Goal: Task Accomplishment & Management: Complete application form

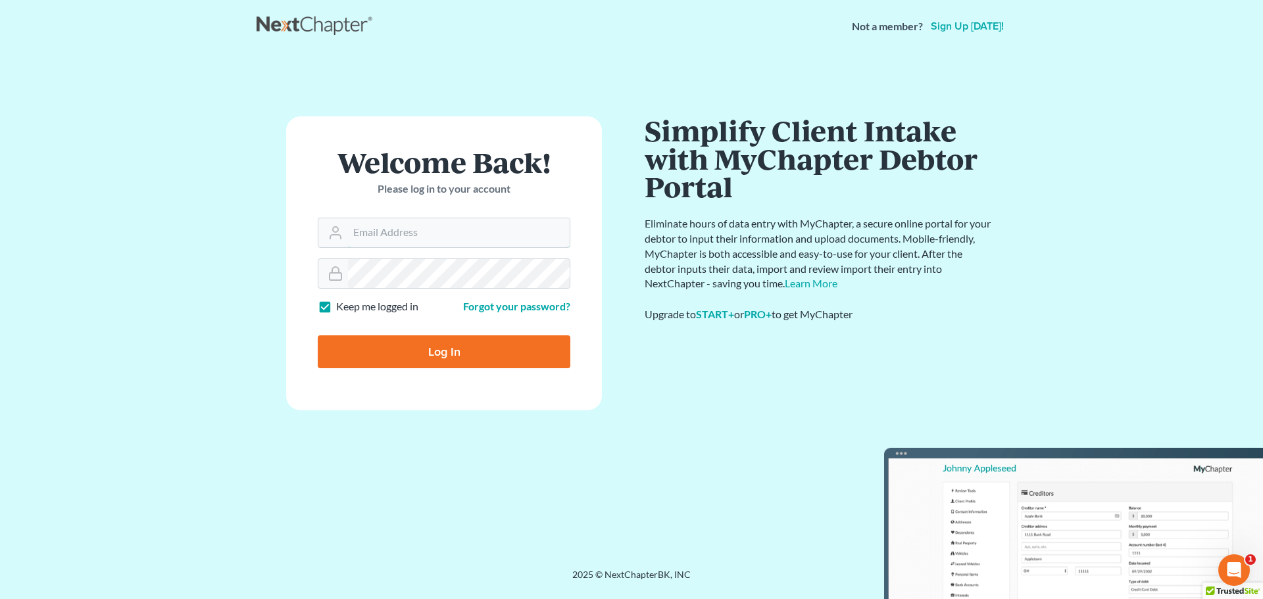
type input "[EMAIL_ADDRESS][DOMAIN_NAME]"
click at [386, 353] on input "Log In" at bounding box center [444, 351] width 253 height 33
type input "Thinking..."
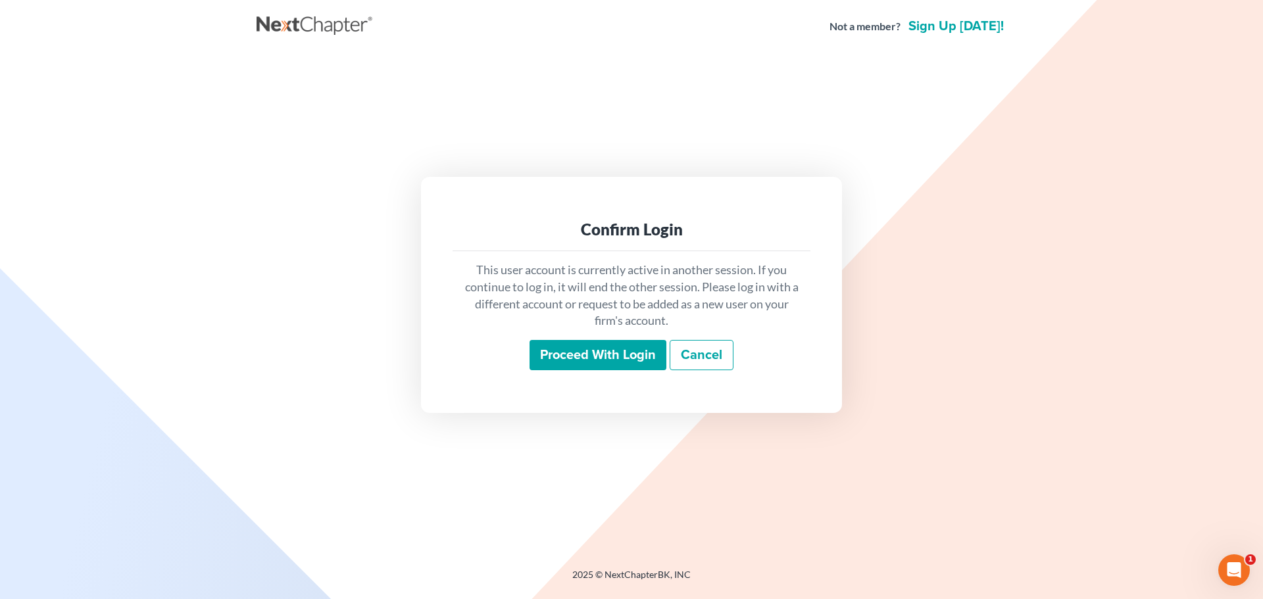
click at [615, 364] on input "Proceed with login" at bounding box center [598, 355] width 137 height 30
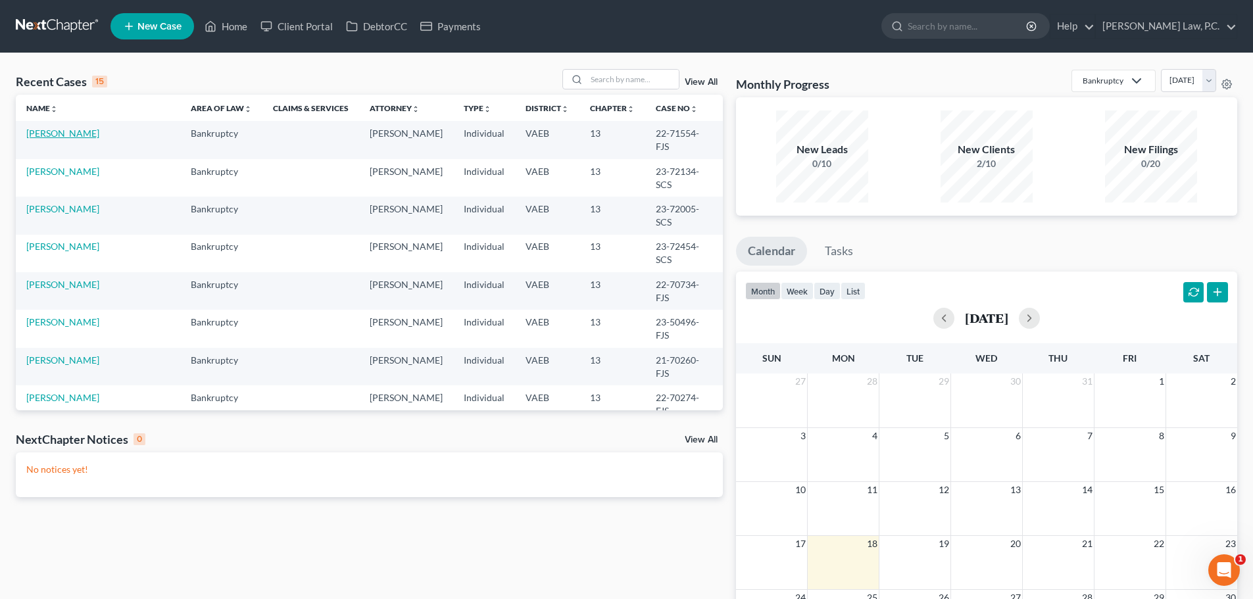
click at [42, 136] on link "[PERSON_NAME]" at bounding box center [62, 133] width 73 height 11
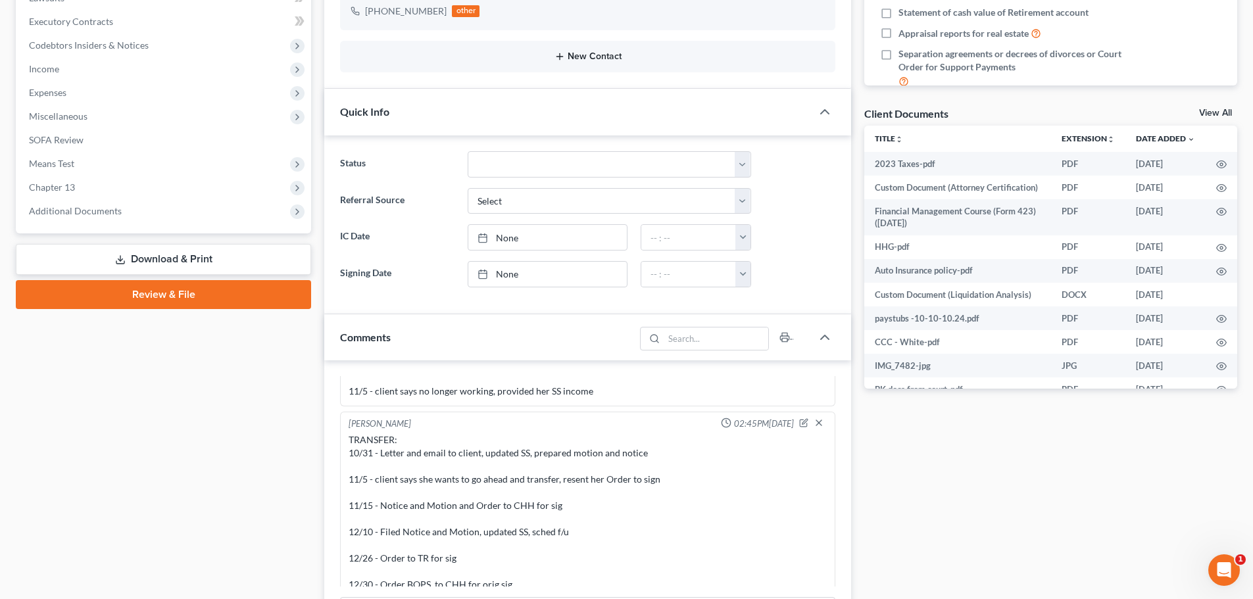
scroll to position [395, 0]
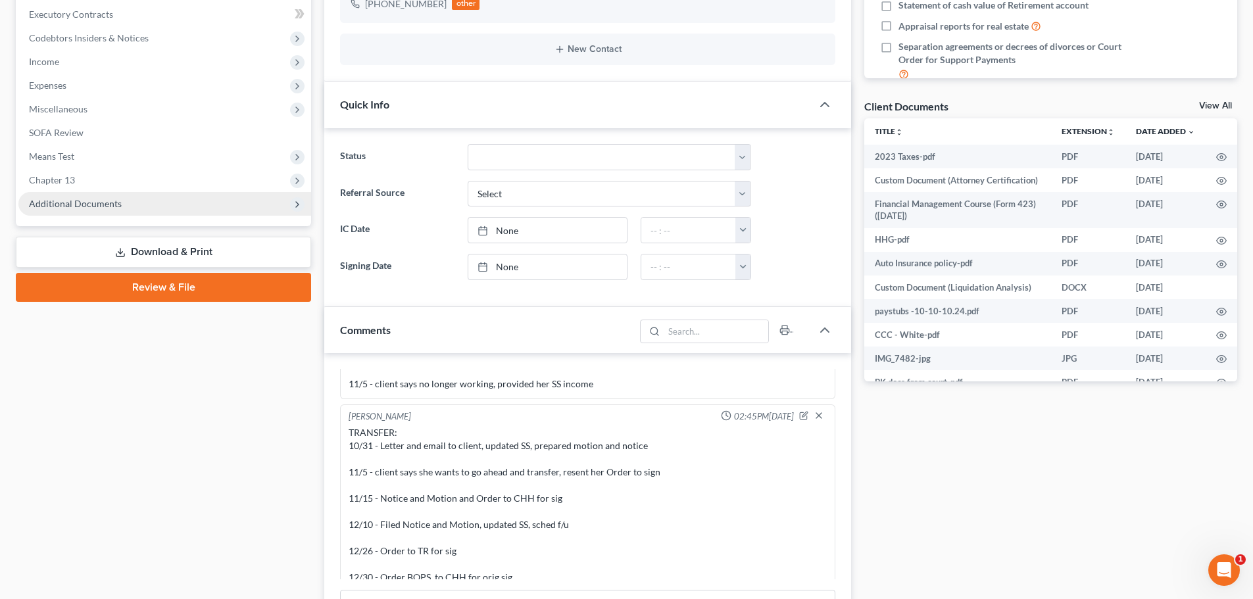
click at [74, 205] on span "Additional Documents" at bounding box center [75, 203] width 93 height 11
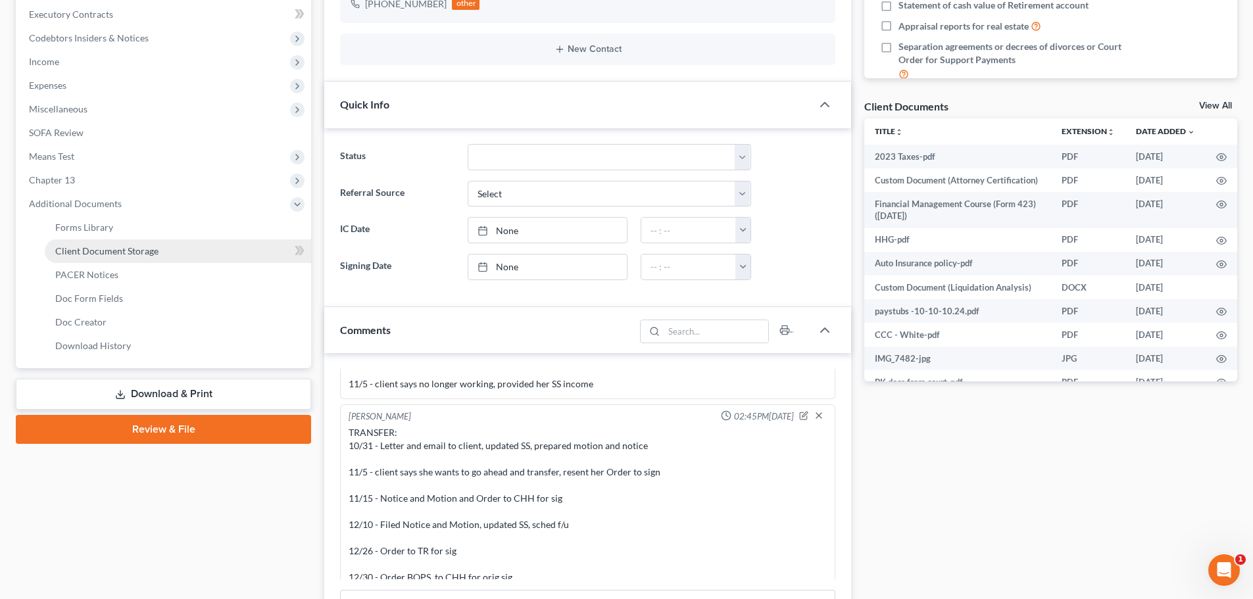
click at [121, 259] on link "Client Document Storage" at bounding box center [178, 251] width 266 height 24
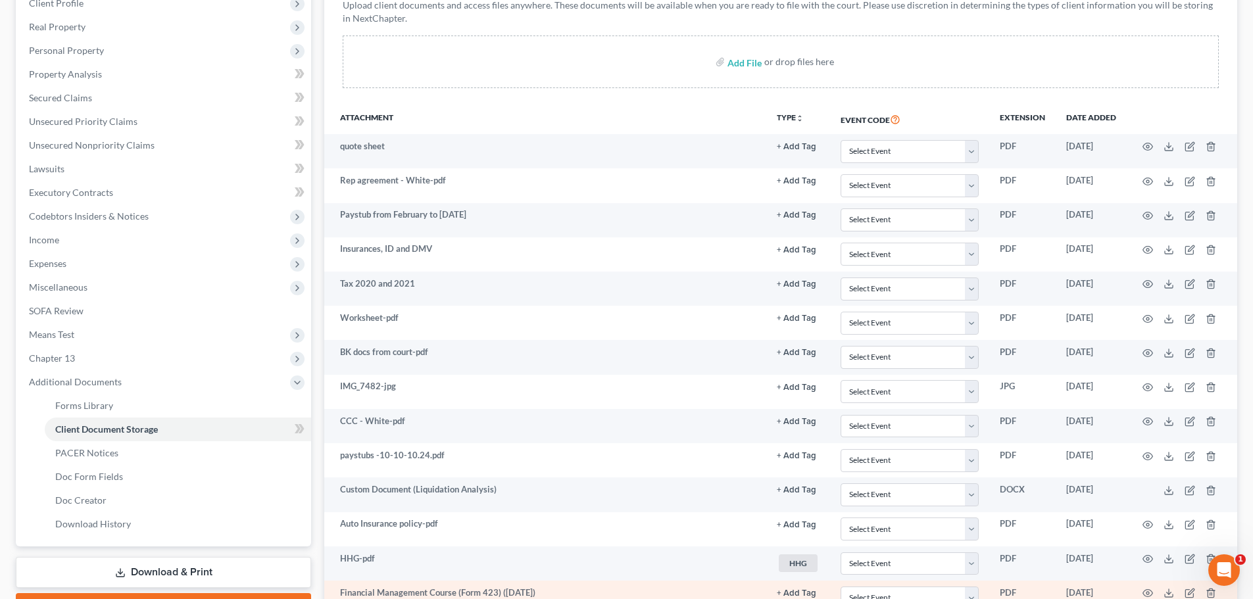
scroll to position [9, 0]
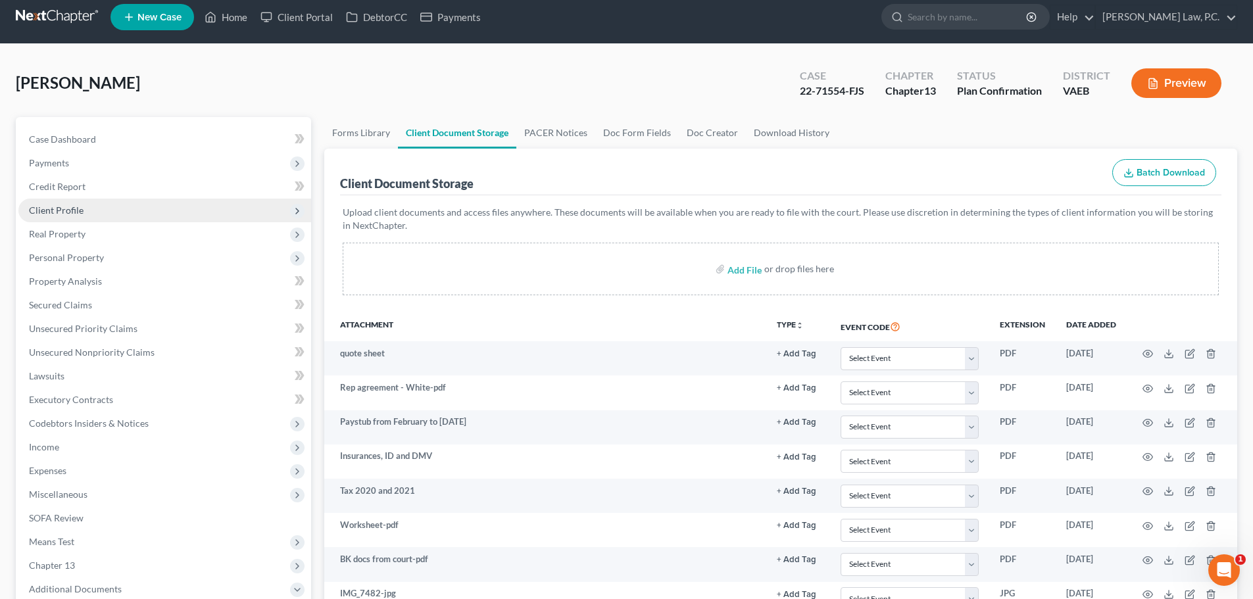
click at [75, 211] on span "Client Profile" at bounding box center [56, 210] width 55 height 11
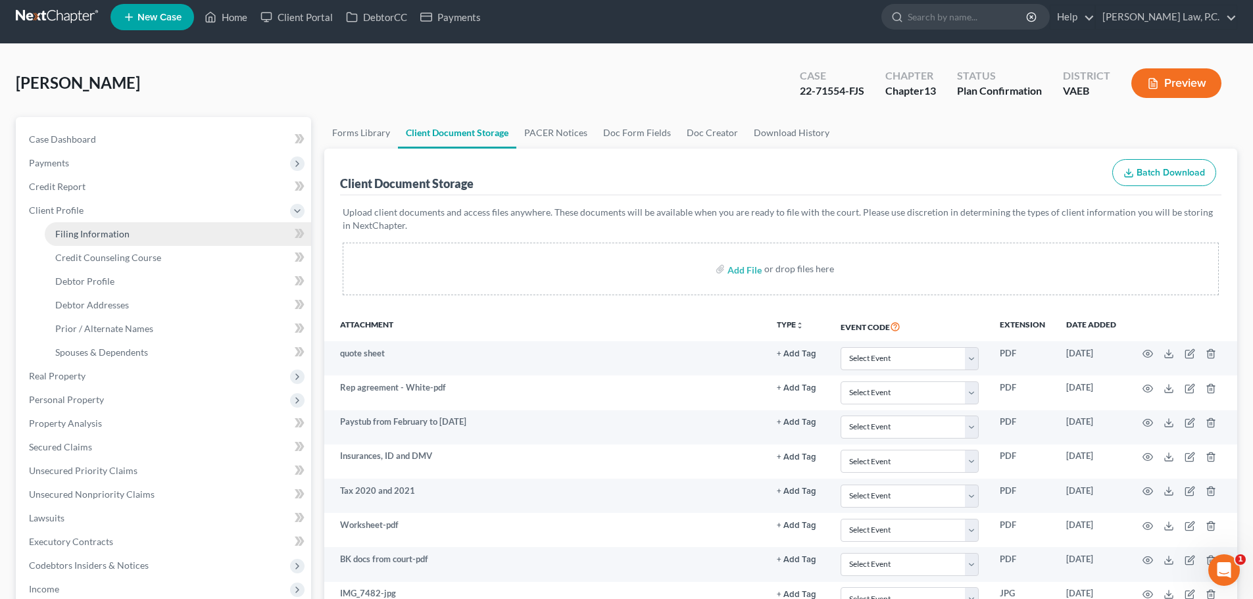
click at [80, 236] on span "Filing Information" at bounding box center [92, 233] width 74 height 11
select select "1"
select select "0"
select select "3"
select select "48"
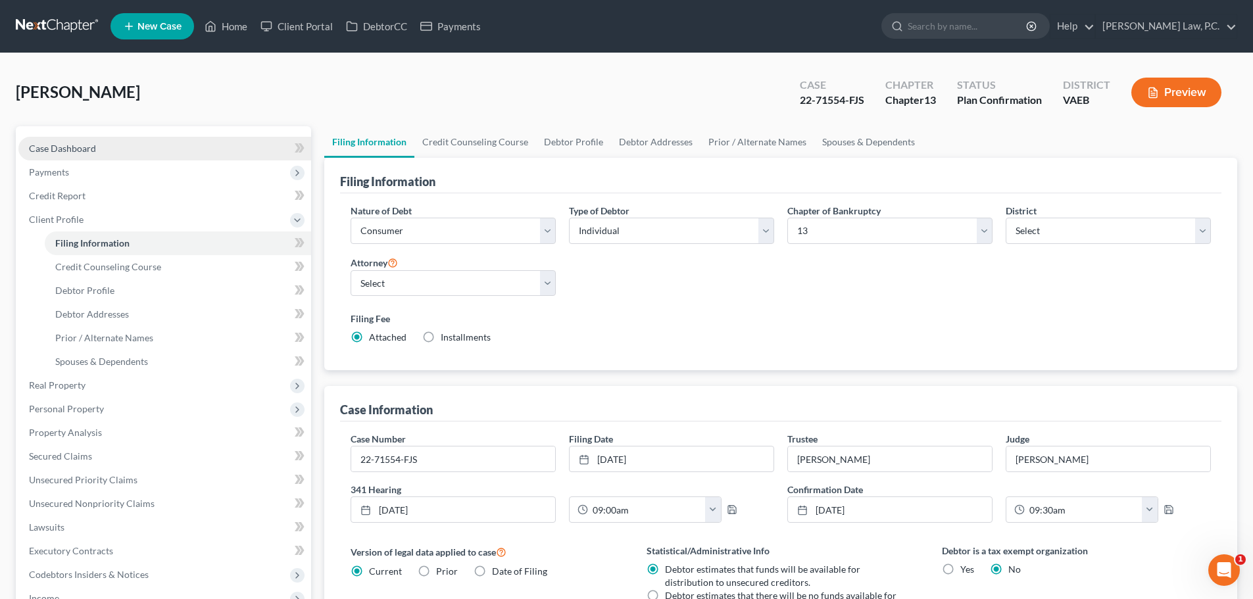
click at [121, 147] on link "Case Dashboard" at bounding box center [164, 149] width 293 height 24
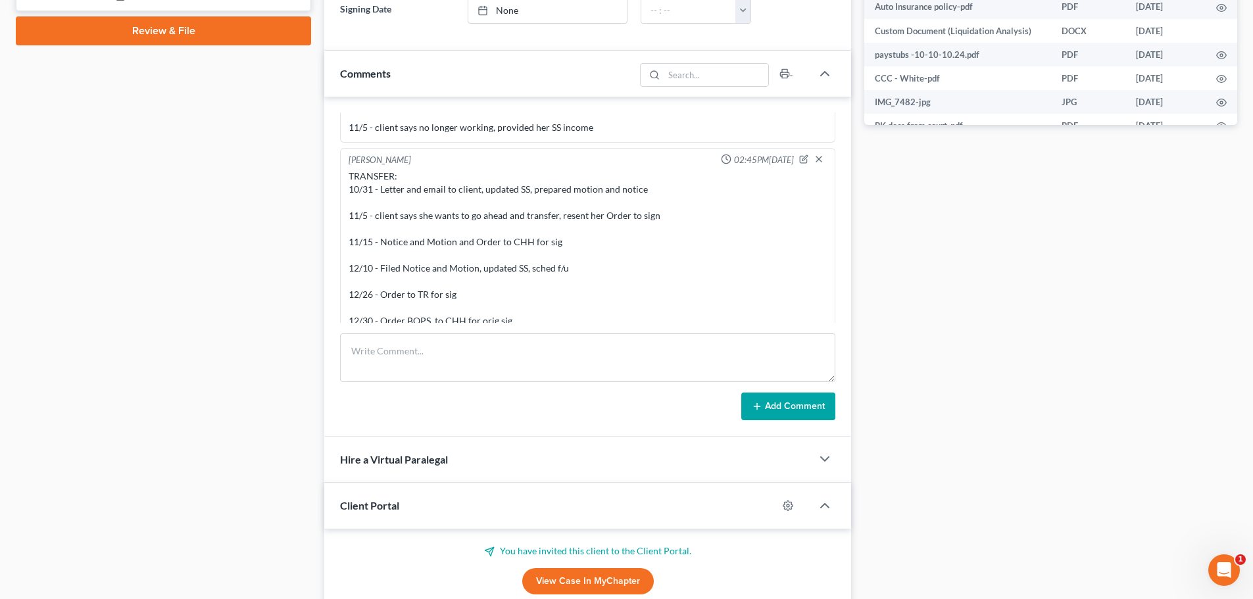
scroll to position [658, 0]
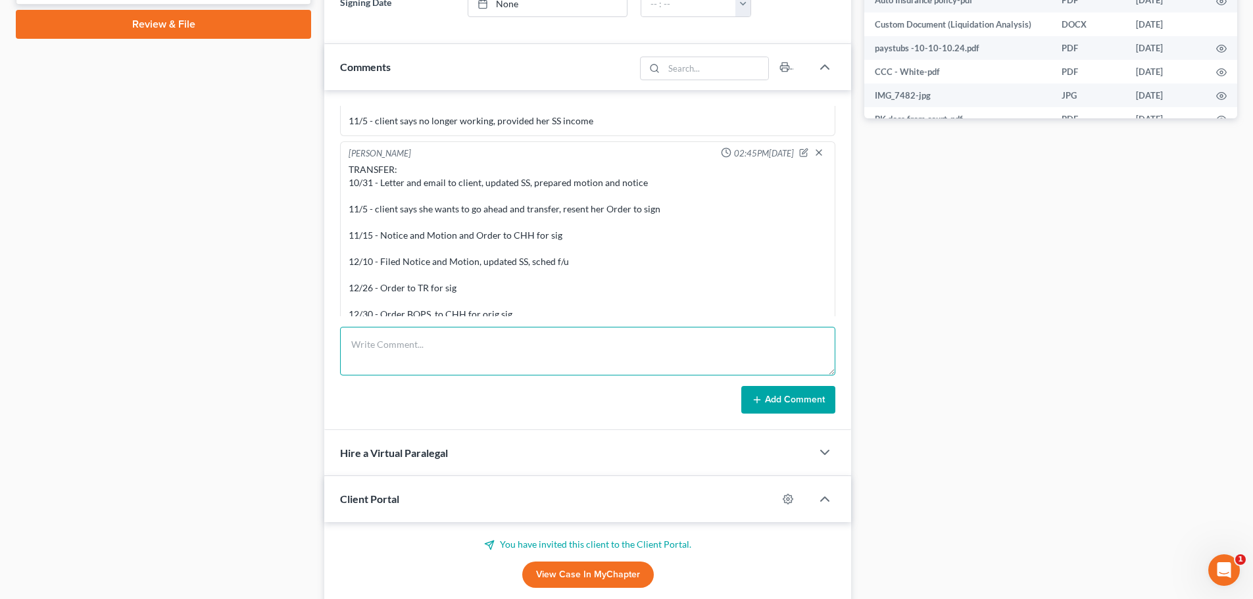
click at [458, 347] on textarea at bounding box center [587, 351] width 495 height 49
type textarea "2024 taxes uploaded to TR"
click at [776, 400] on button "Add Comment" at bounding box center [788, 400] width 94 height 28
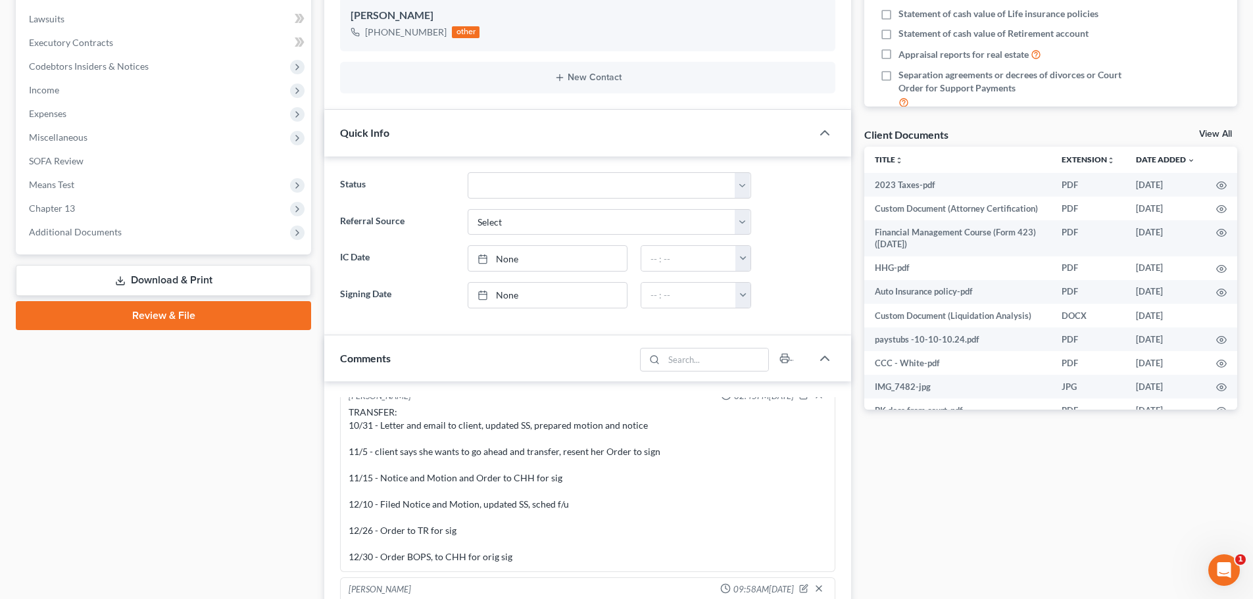
scroll to position [0, 0]
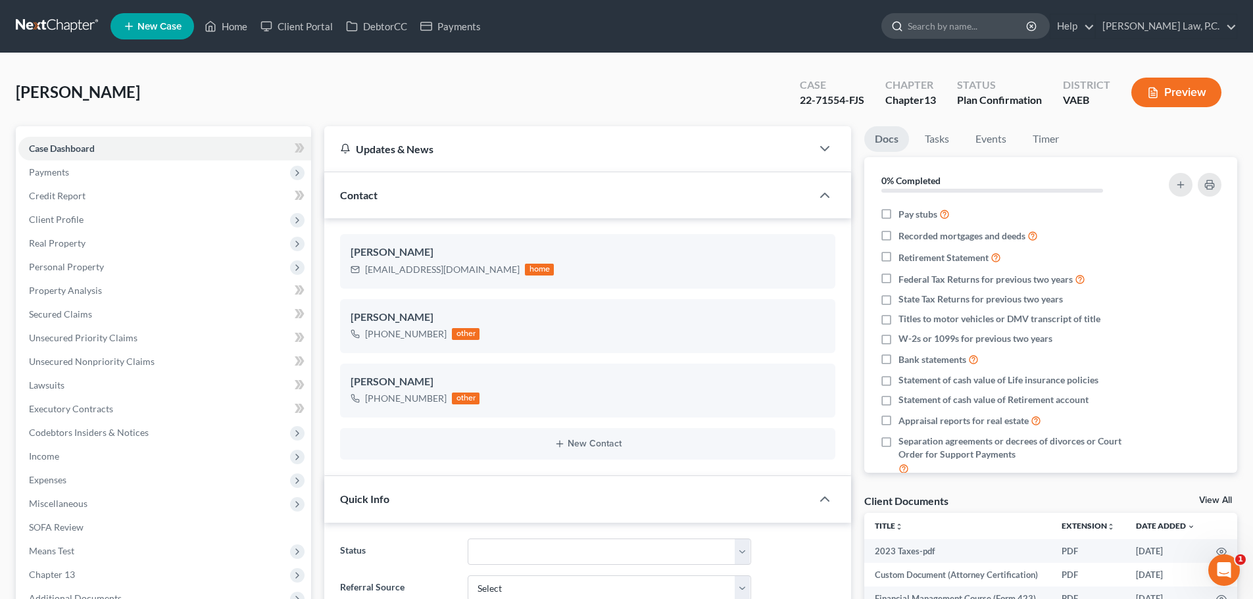
click at [1008, 27] on input "search" at bounding box center [968, 26] width 120 height 24
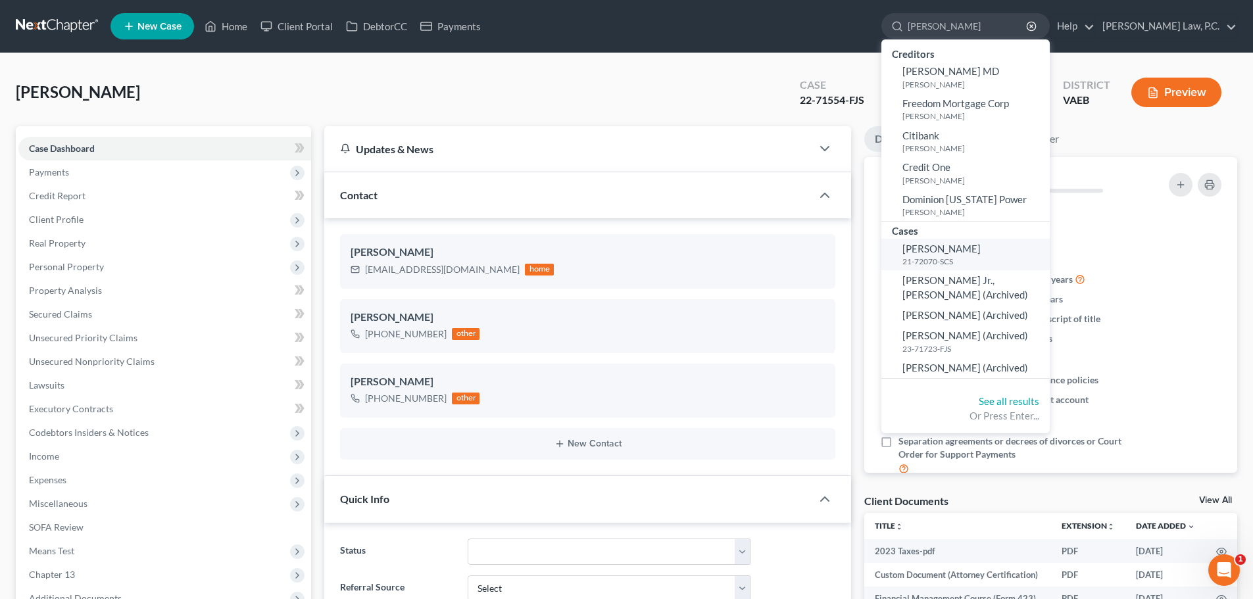
type input "[PERSON_NAME]"
click at [974, 254] on span "[PERSON_NAME]" at bounding box center [941, 249] width 78 height 12
select select "6"
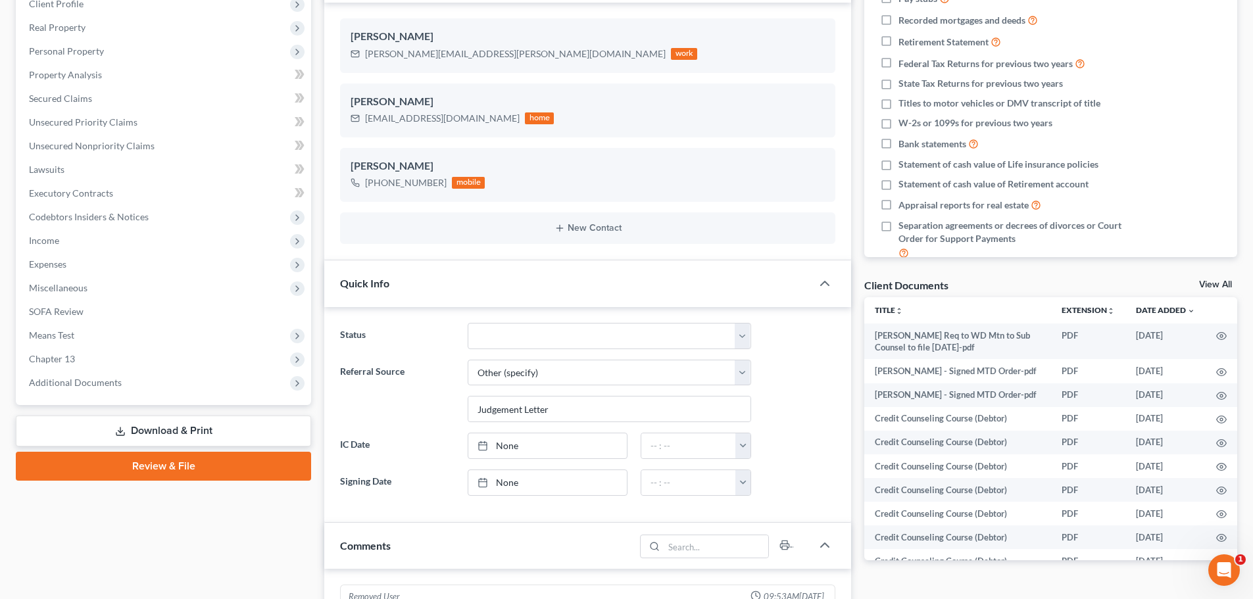
scroll to position [329, 0]
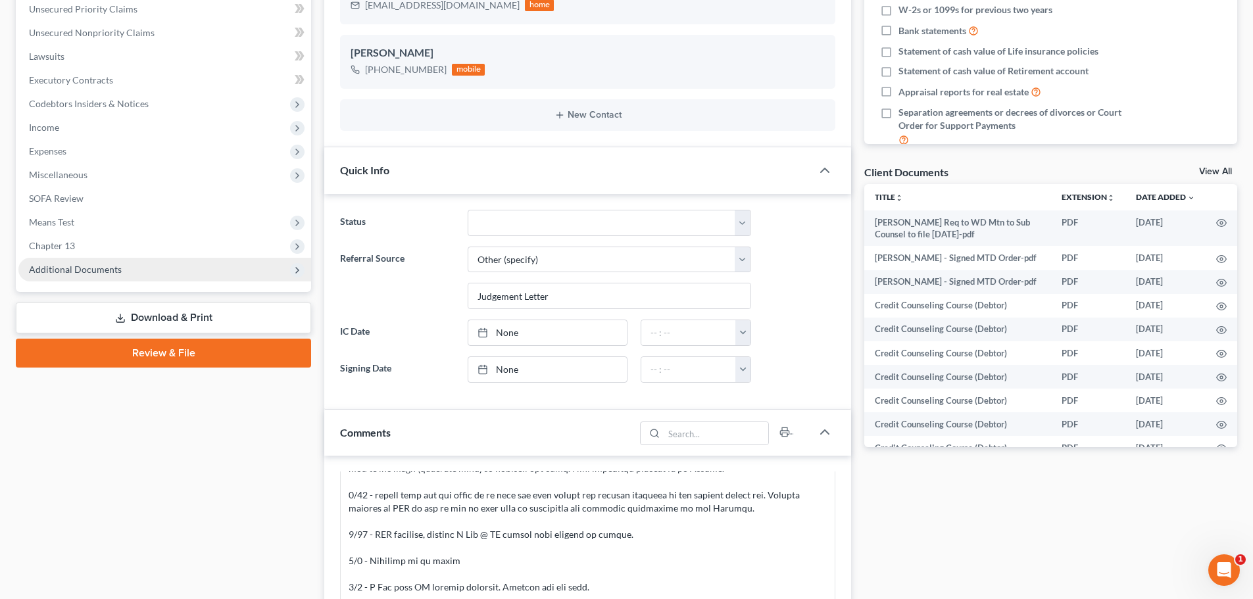
click at [162, 274] on span "Additional Documents" at bounding box center [164, 270] width 293 height 24
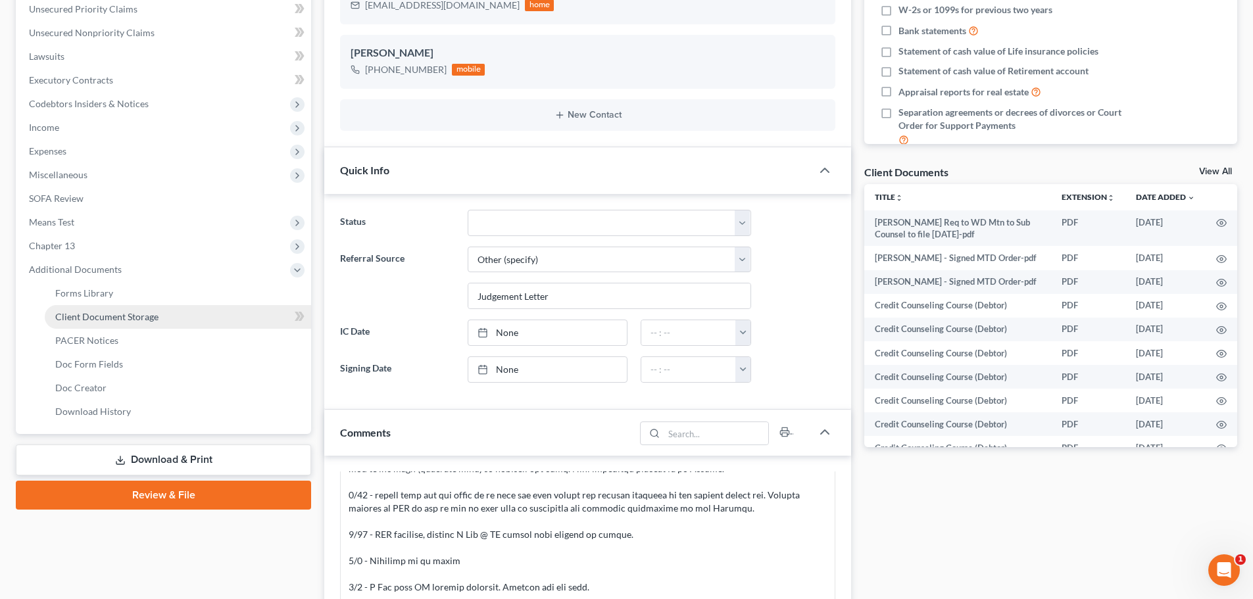
click at [179, 319] on link "Client Document Storage" at bounding box center [178, 317] width 266 height 24
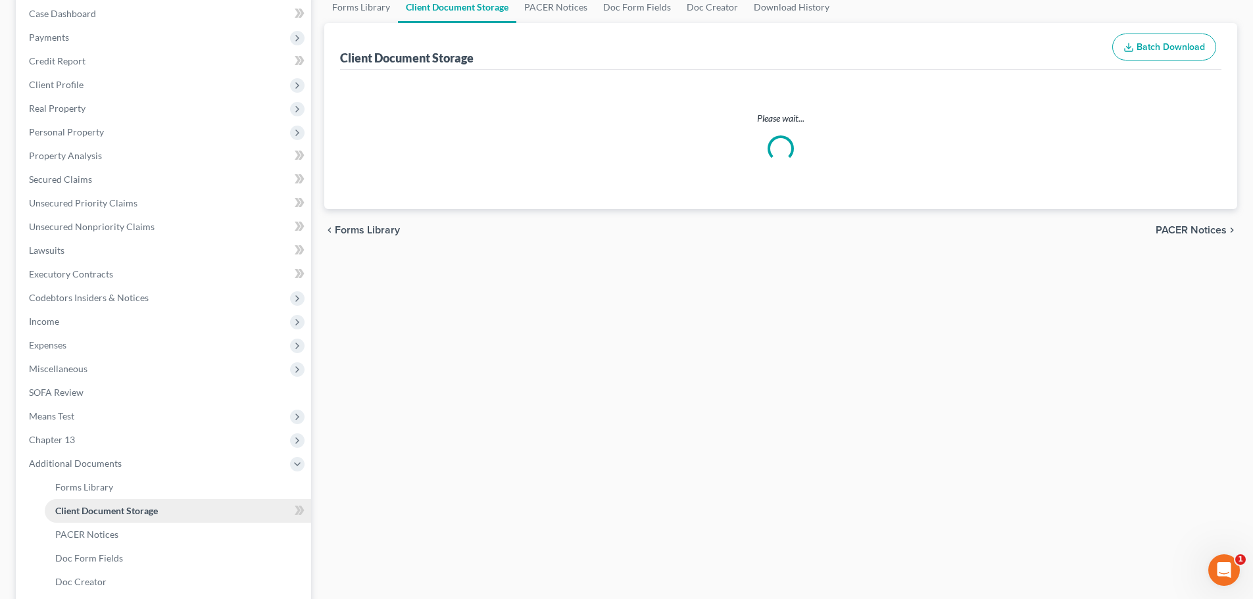
scroll to position [4, 0]
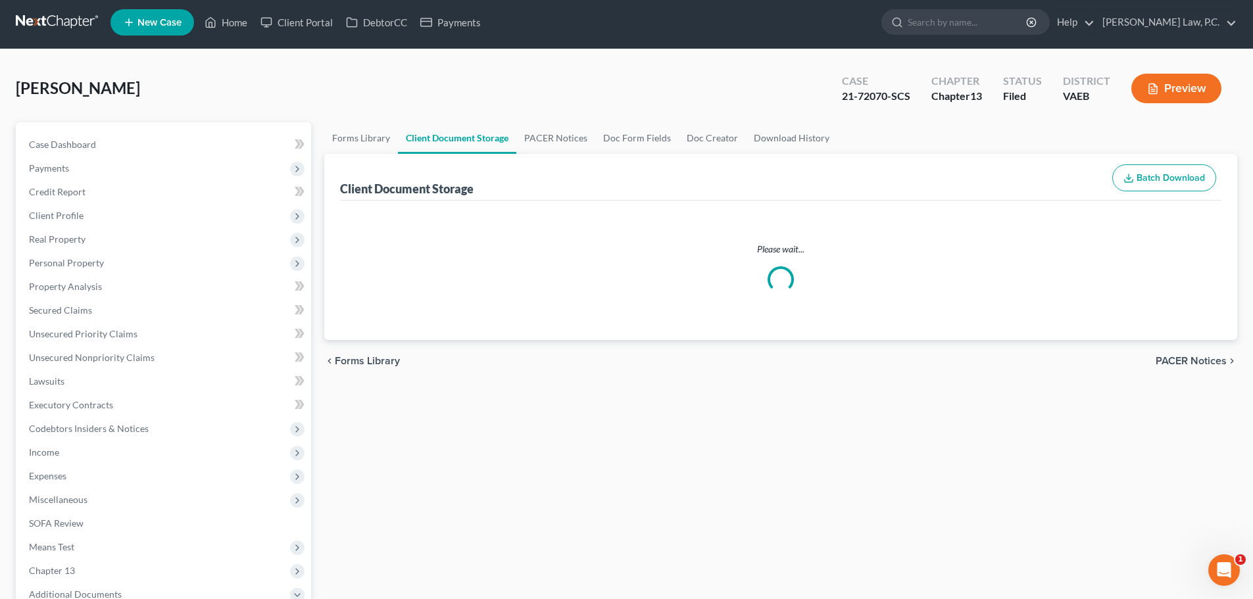
select select "0"
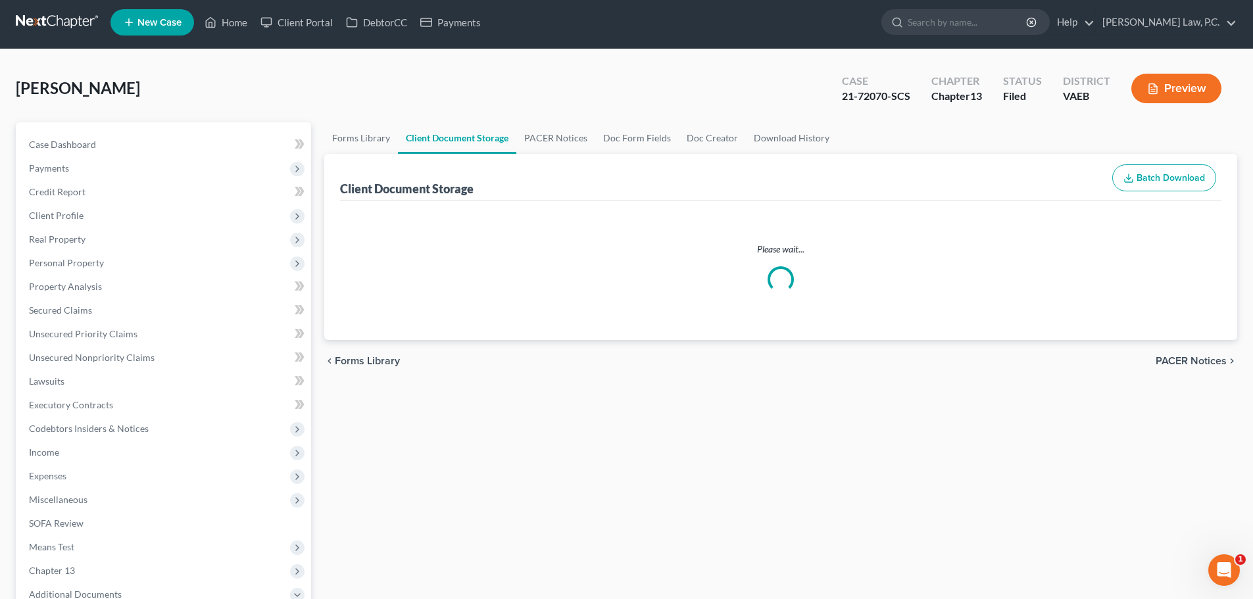
select select "0"
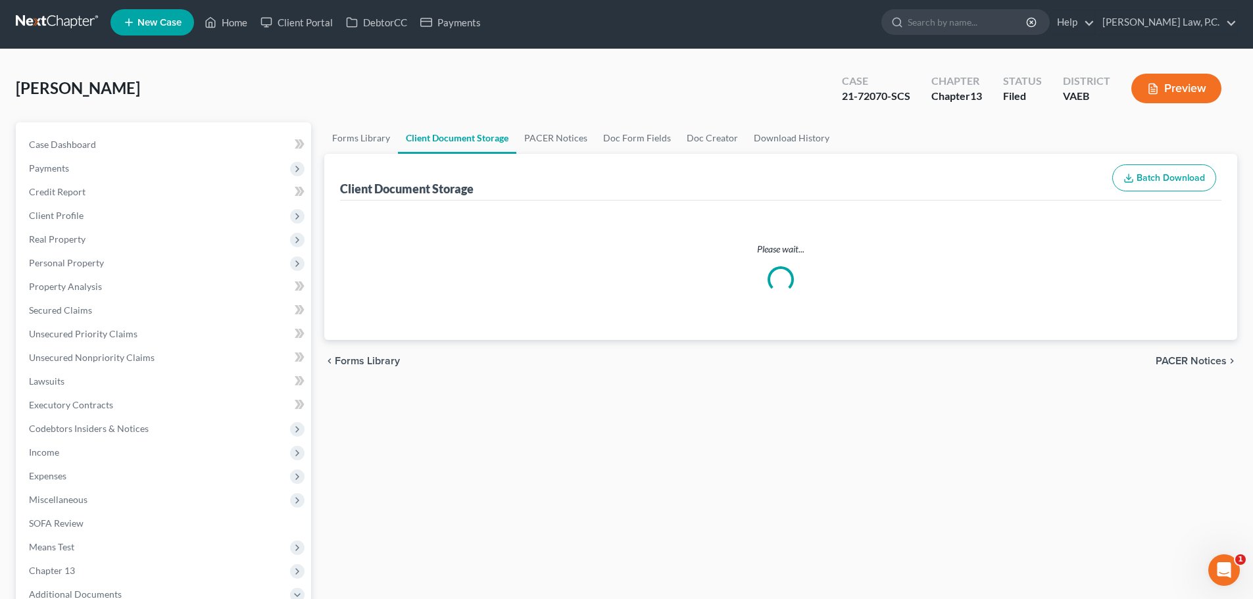
select select "0"
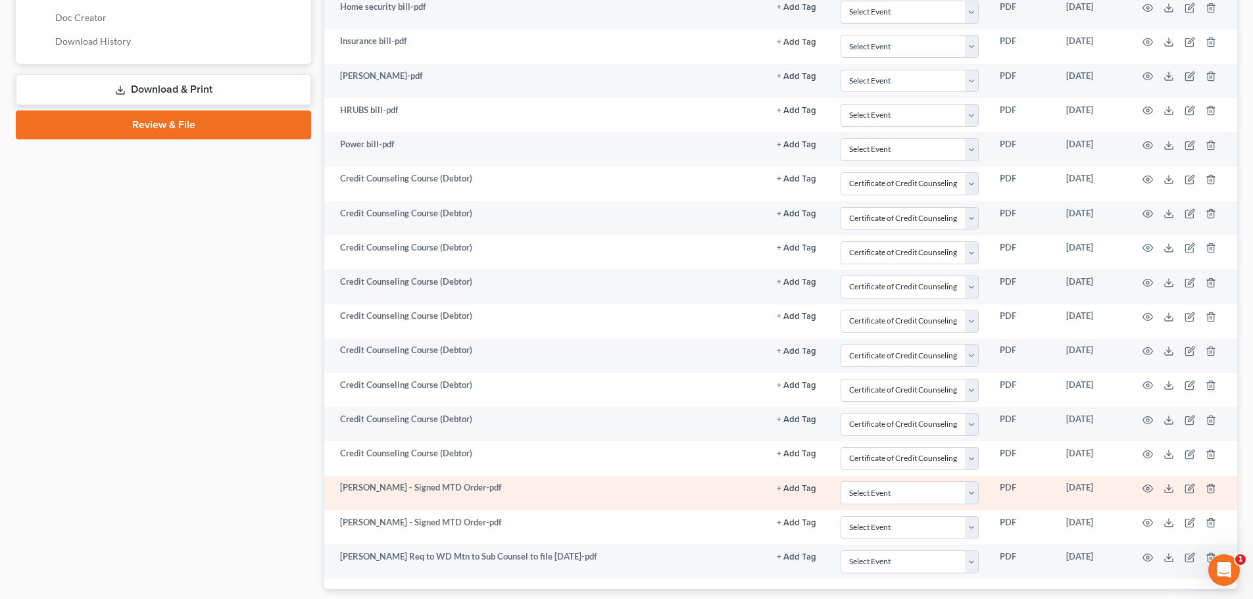
scroll to position [781, 0]
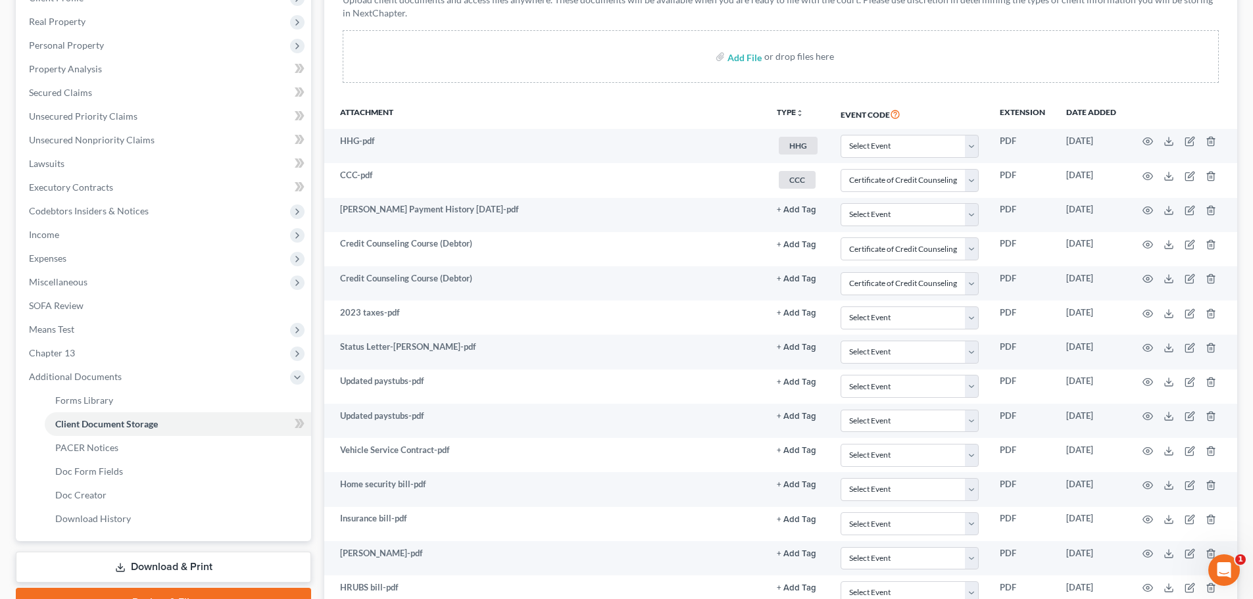
scroll to position [0, 0]
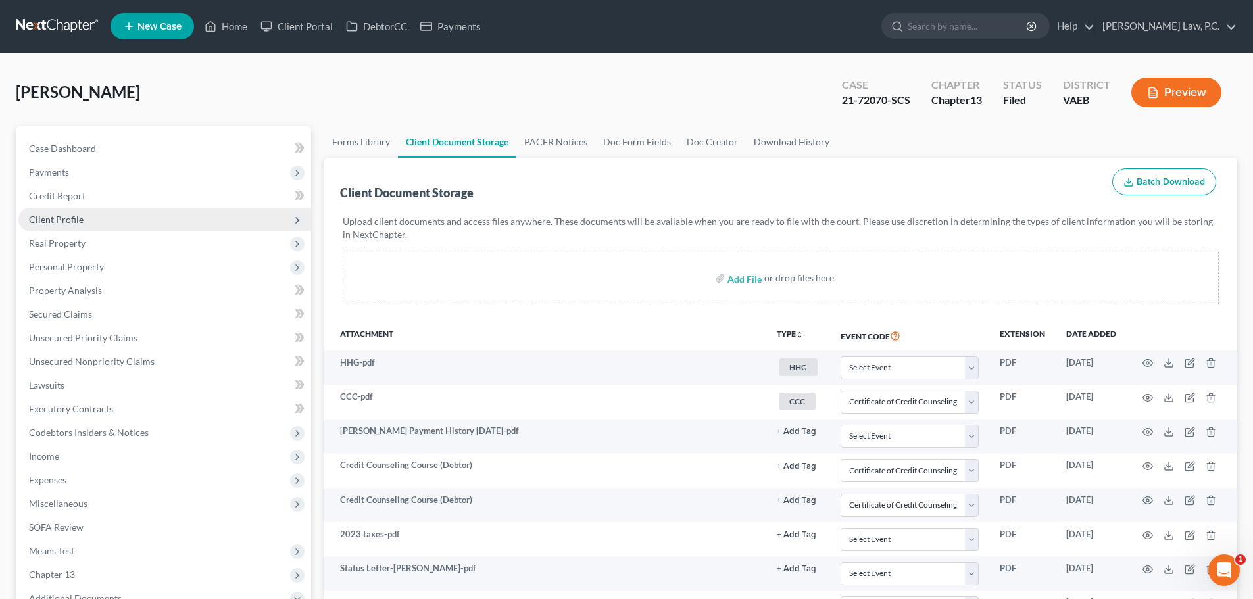
click at [59, 216] on span "Client Profile" at bounding box center [56, 219] width 55 height 11
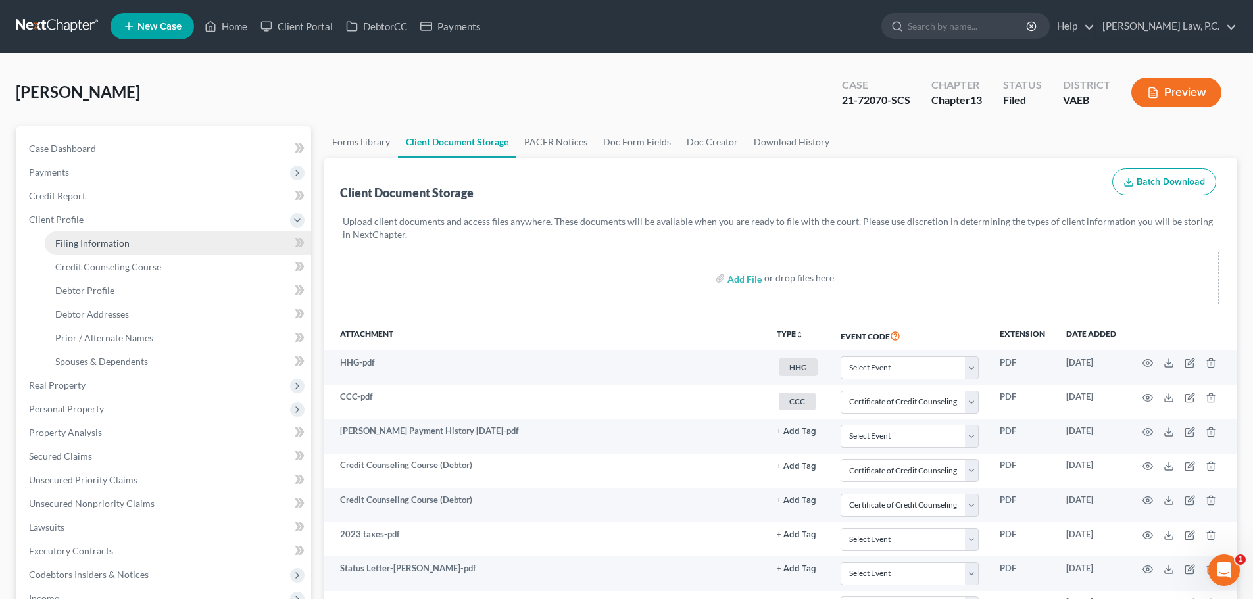
click at [77, 249] on link "Filing Information" at bounding box center [178, 244] width 266 height 24
select select "1"
select select "0"
select select "3"
select select "83"
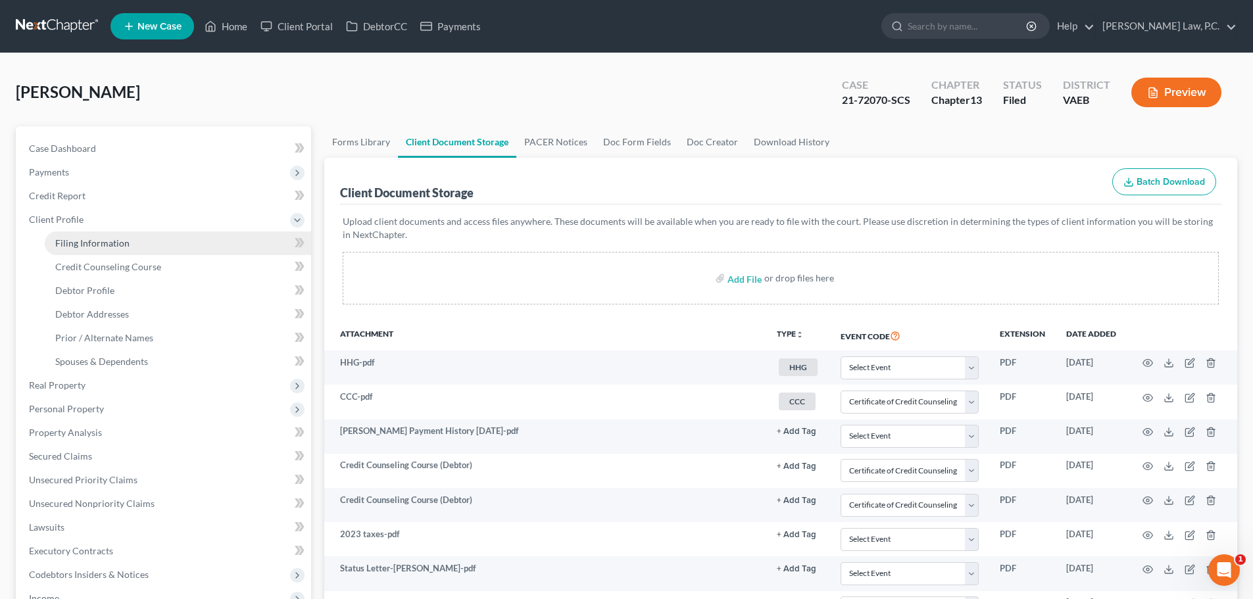
select select "0"
select select "48"
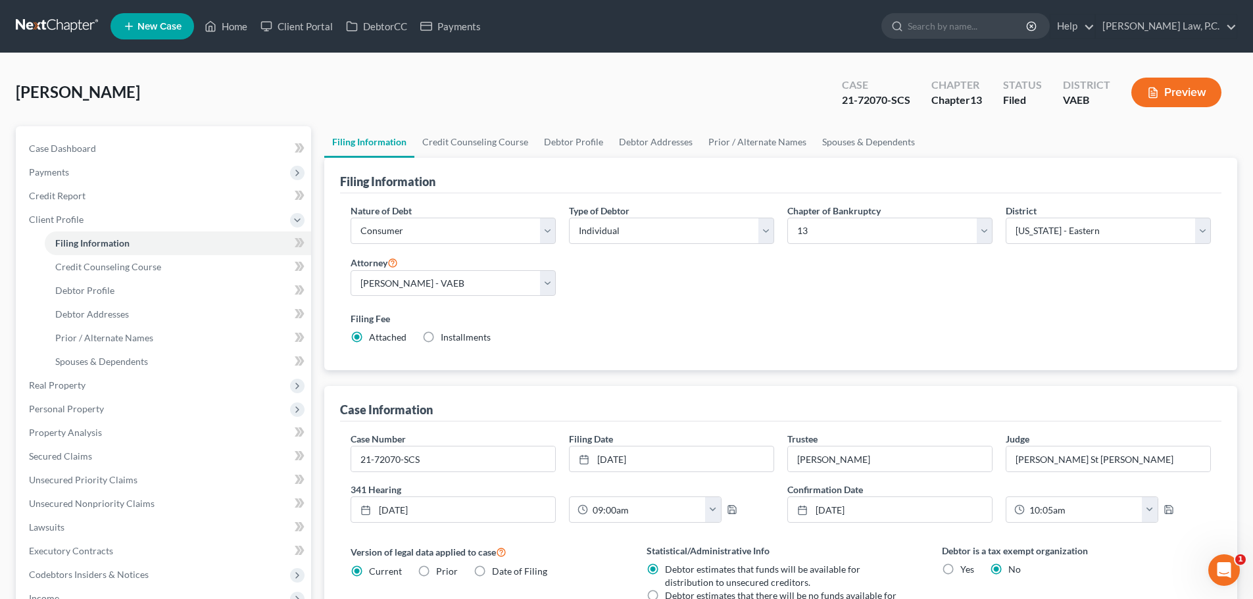
scroll to position [289, 0]
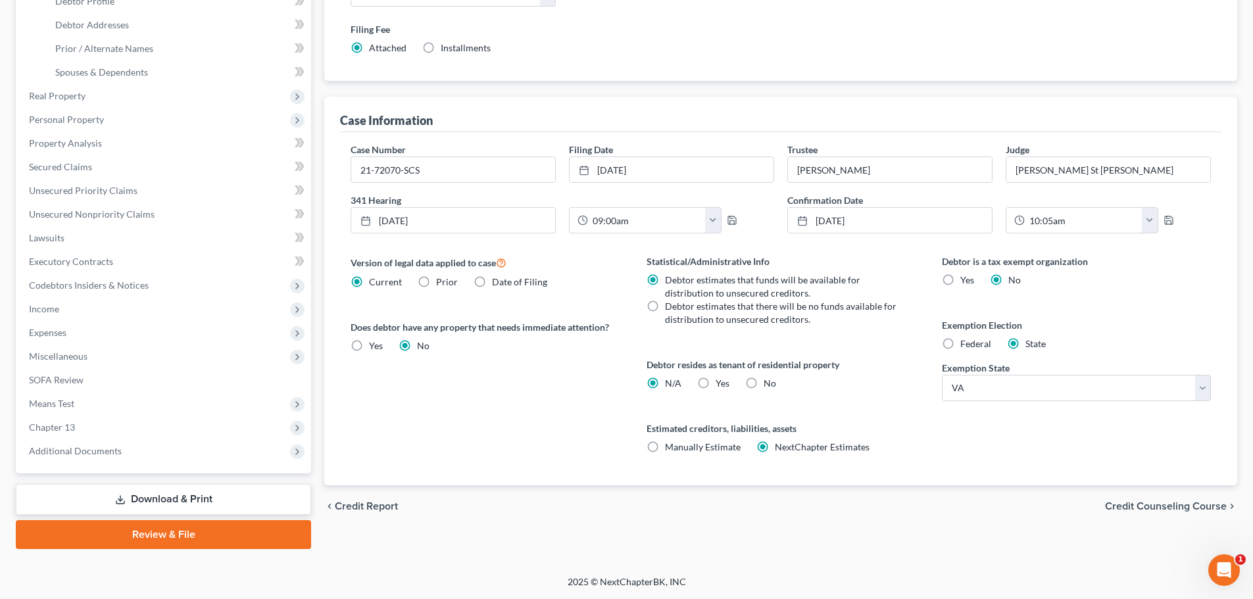
drag, startPoint x: 87, startPoint y: 449, endPoint x: 100, endPoint y: 468, distance: 22.8
click at [87, 449] on span "Additional Documents" at bounding box center [75, 450] width 93 height 11
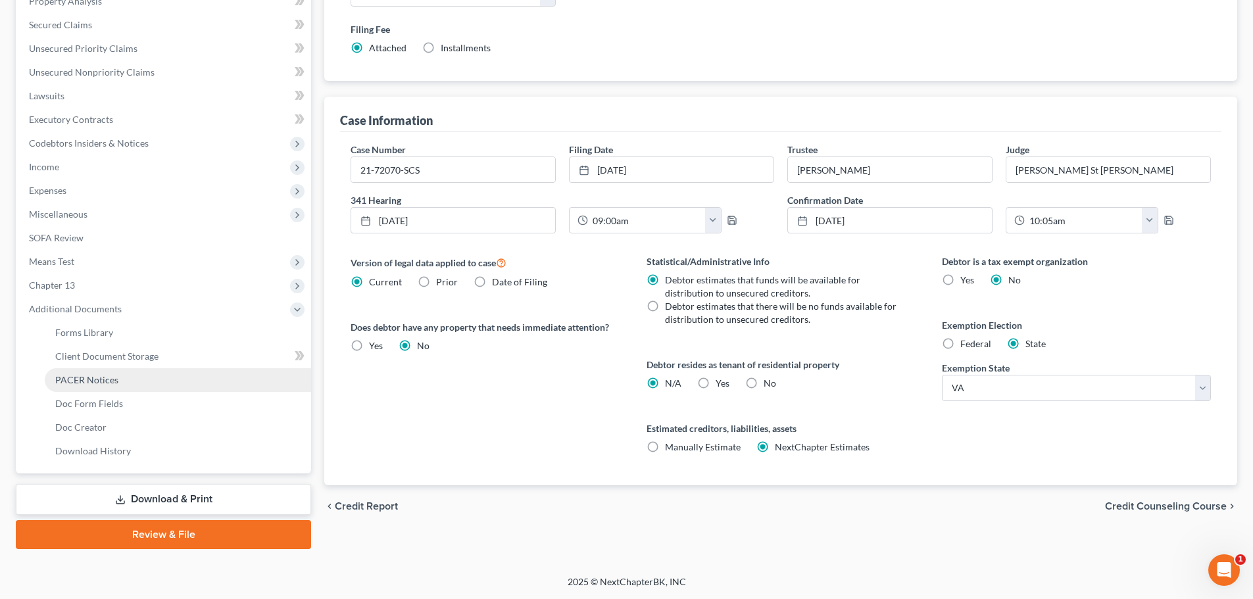
click at [99, 380] on span "PACER Notices" at bounding box center [86, 379] width 63 height 11
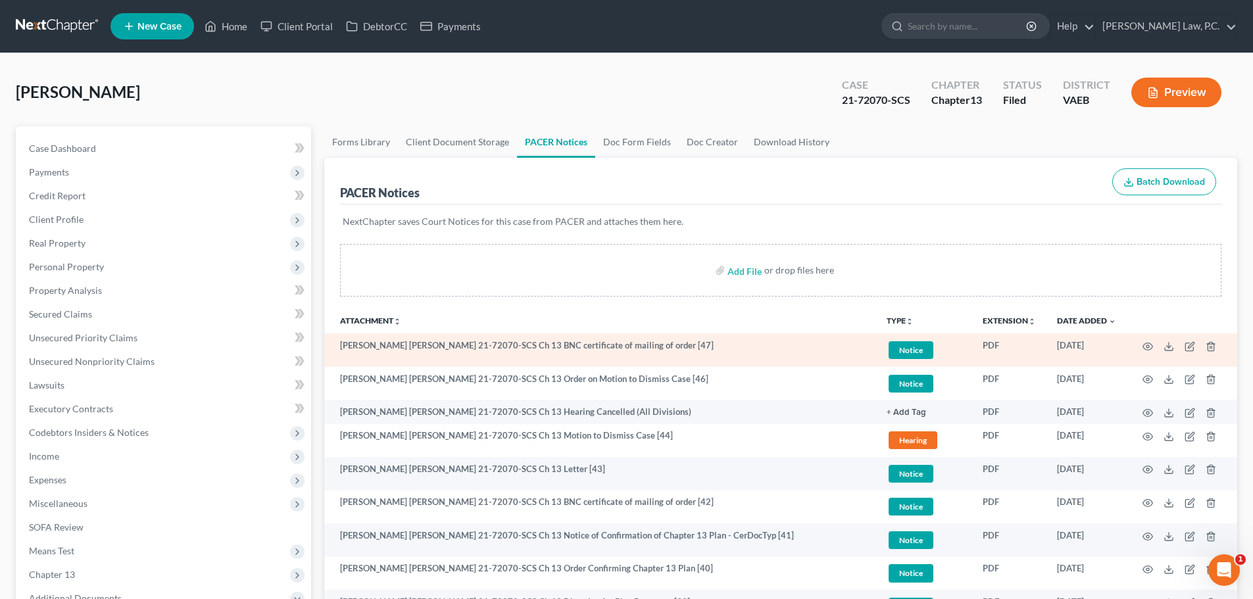
click at [1142, 346] on td at bounding box center [1182, 350] width 111 height 34
click at [1145, 346] on icon "button" at bounding box center [1148, 346] width 11 height 11
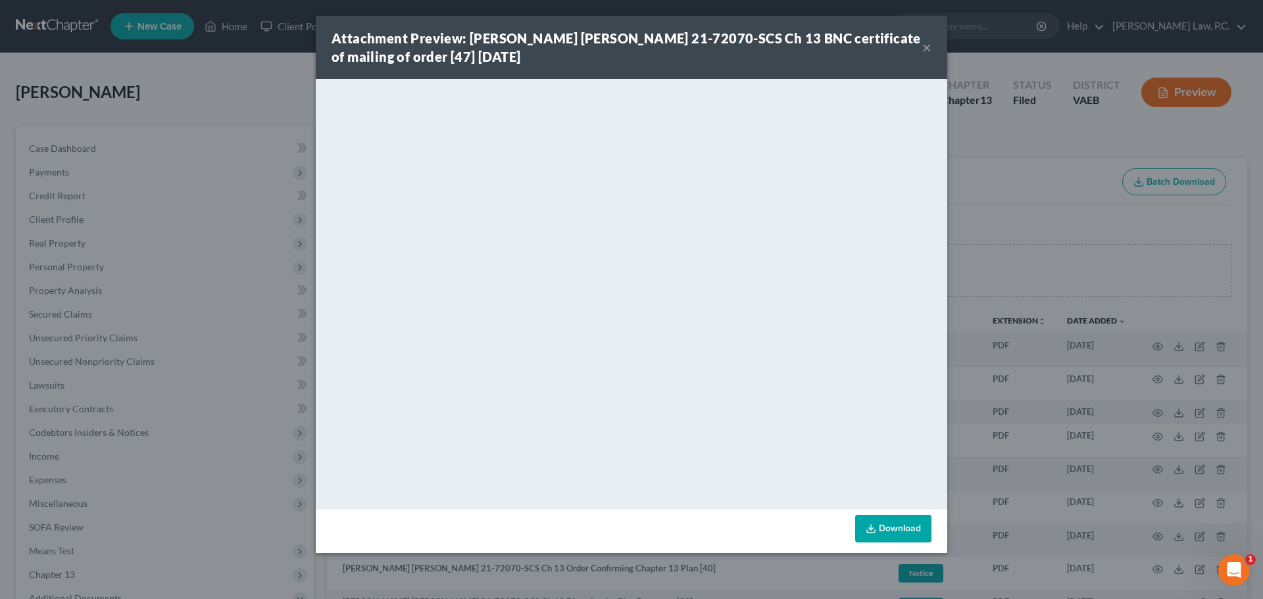
drag, startPoint x: 925, startPoint y: 48, endPoint x: 690, endPoint y: 62, distance: 235.2
click at [925, 48] on button "×" at bounding box center [926, 47] width 9 height 16
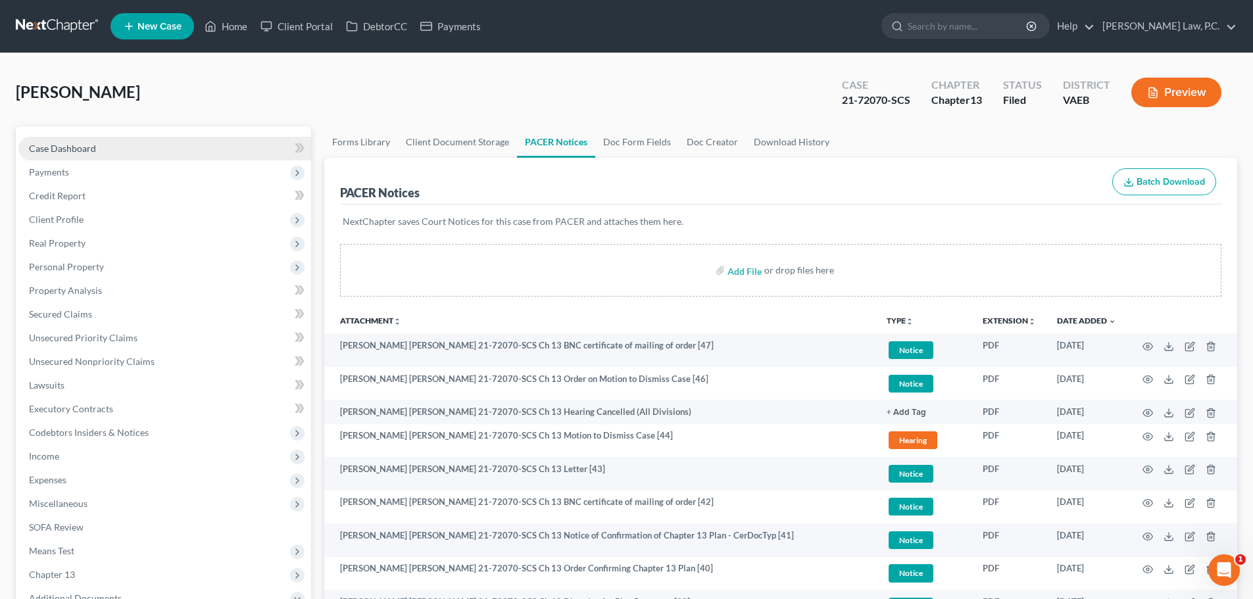
click at [41, 151] on span "Case Dashboard" at bounding box center [62, 148] width 67 height 11
select select "6"
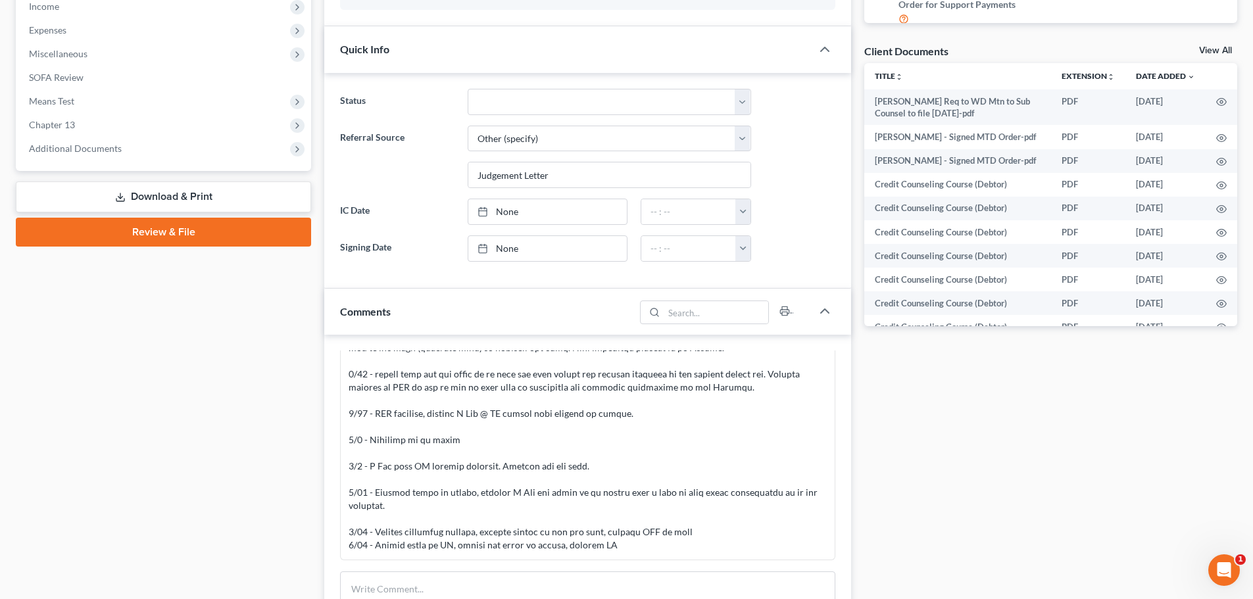
scroll to position [526, 0]
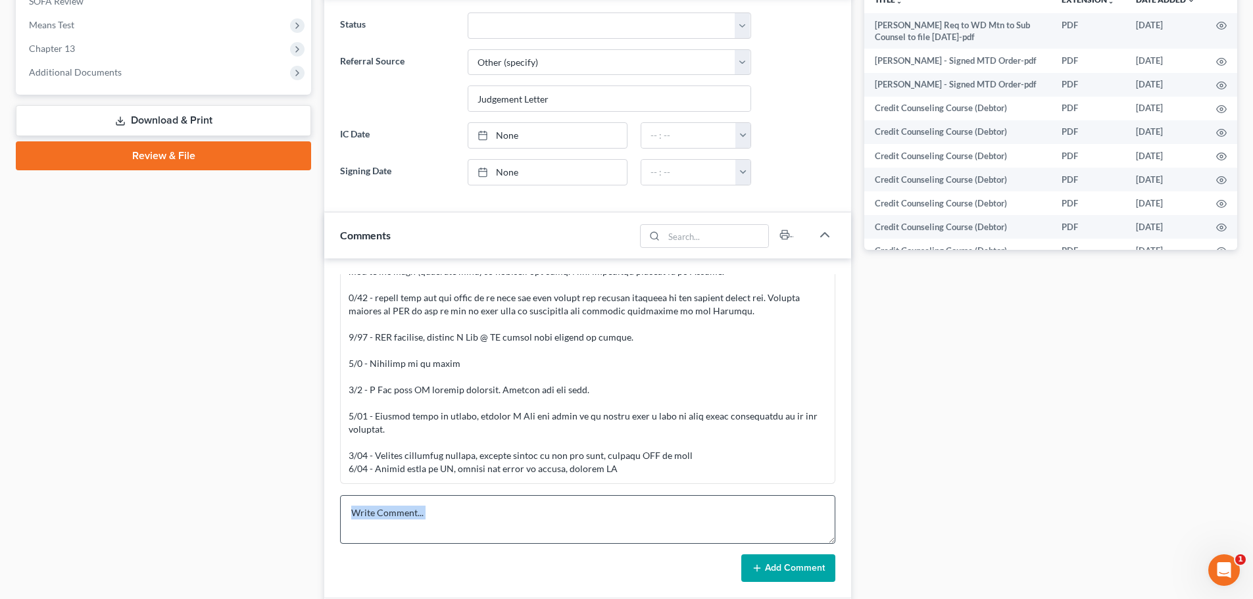
click at [437, 543] on form "Add Comment" at bounding box center [587, 538] width 495 height 87
click at [524, 514] on textarea at bounding box center [587, 519] width 495 height 49
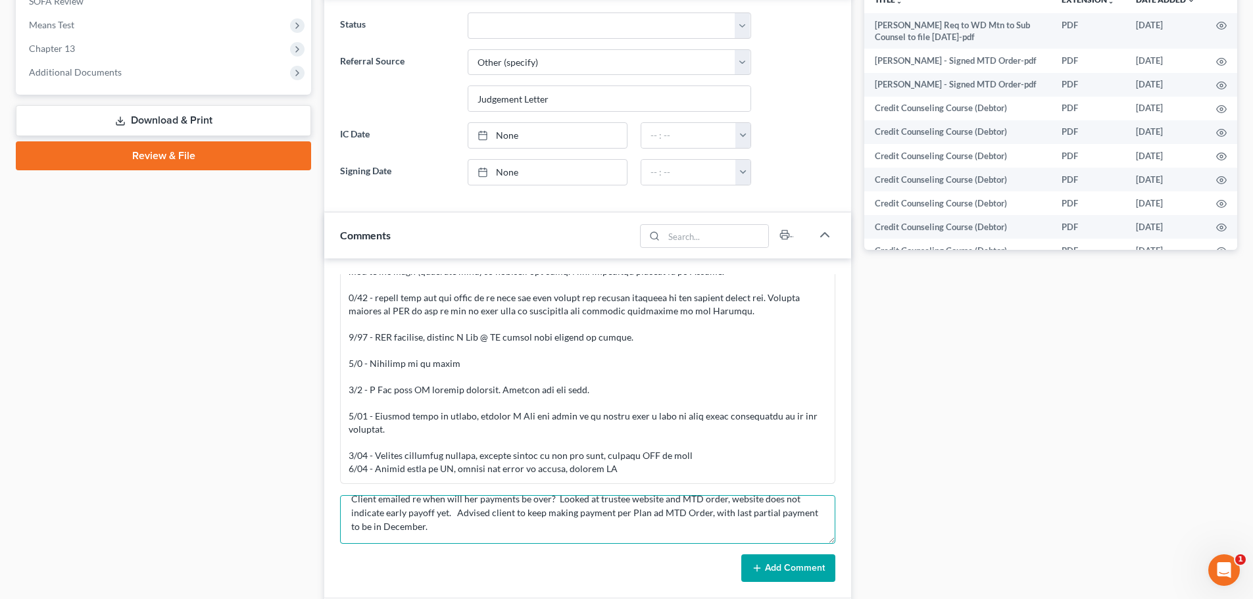
scroll to position [30, 0]
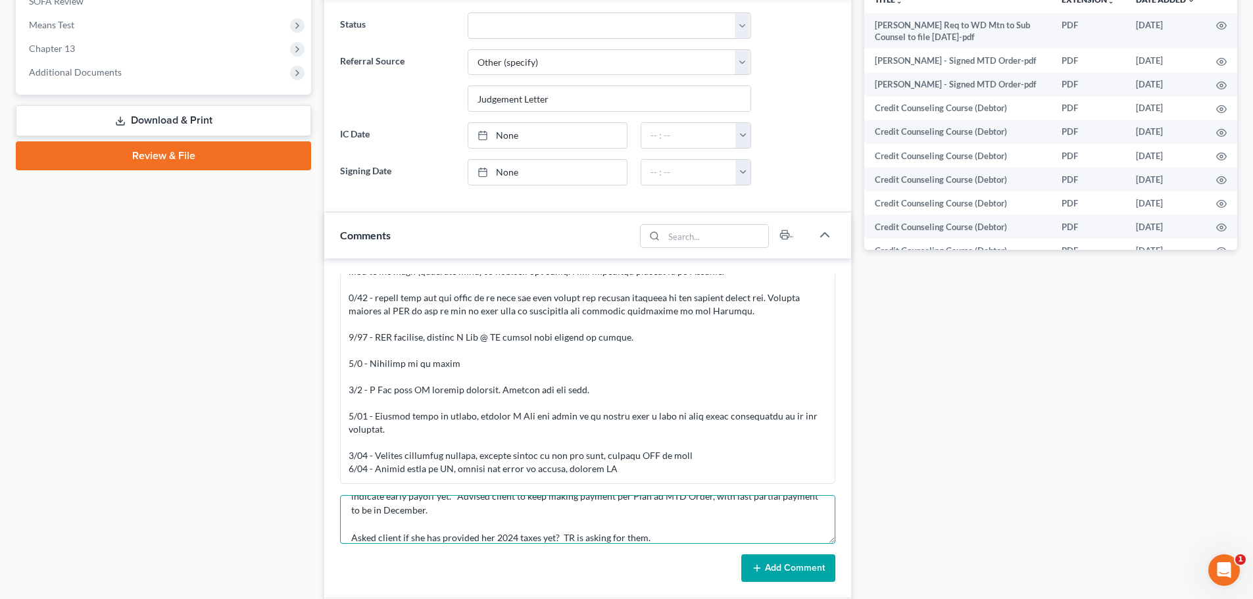
type textarea "Client emailed re when will her payments be over? Looked at trustee website and…"
click at [822, 574] on button "Add Comment" at bounding box center [788, 569] width 94 height 28
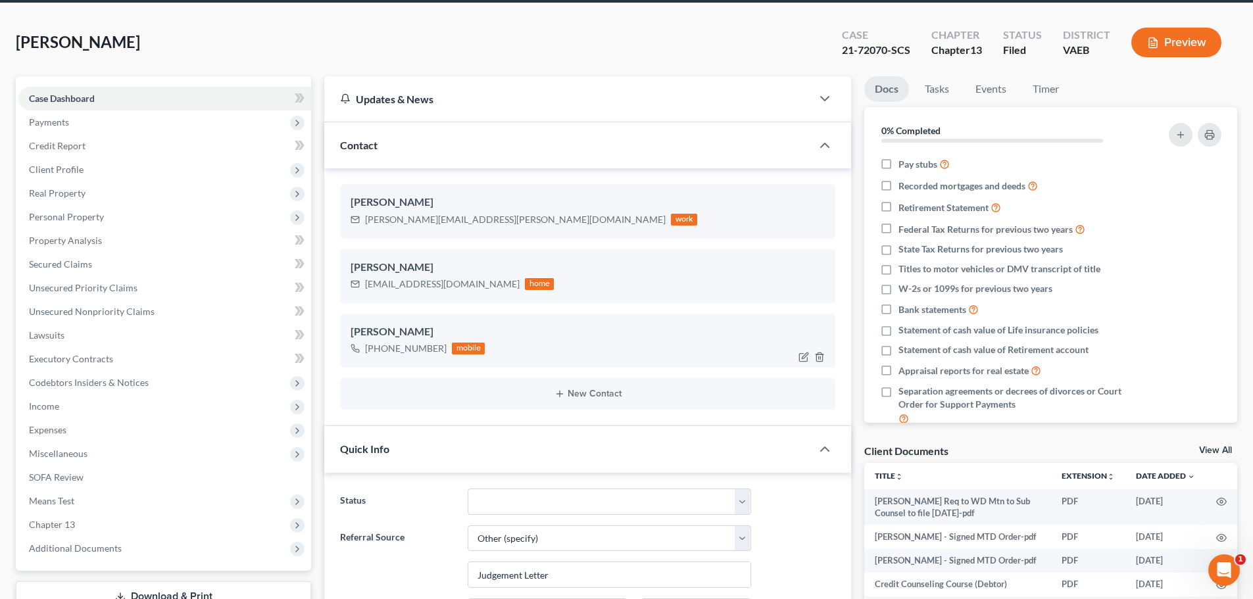
scroll to position [0, 0]
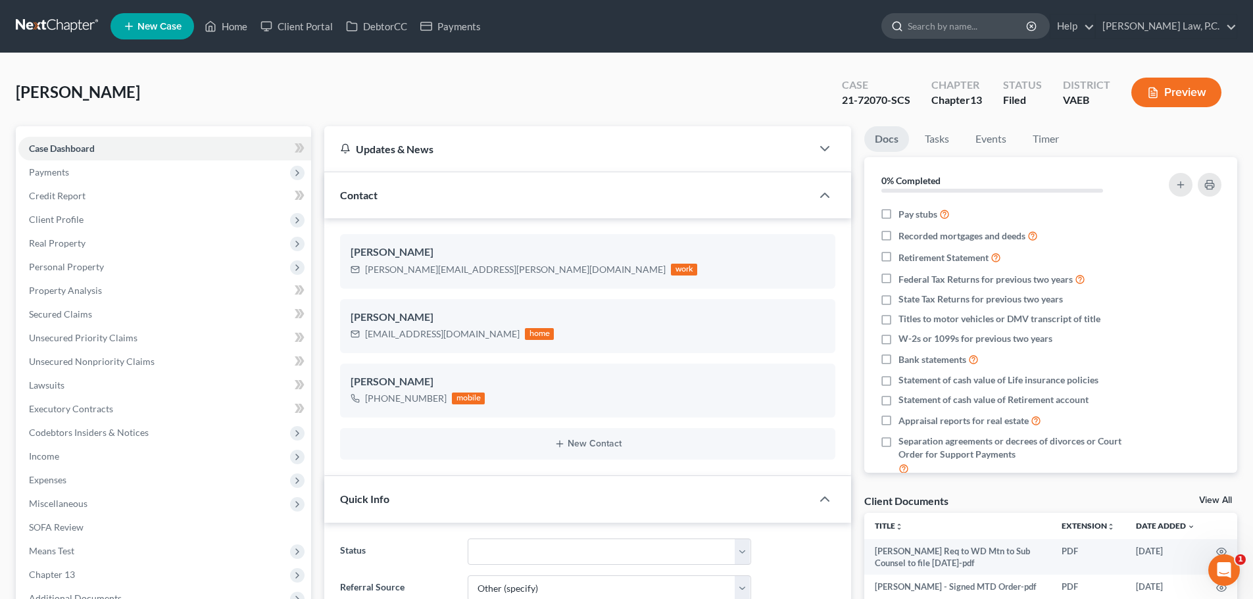
click at [1026, 30] on input "search" at bounding box center [968, 26] width 120 height 24
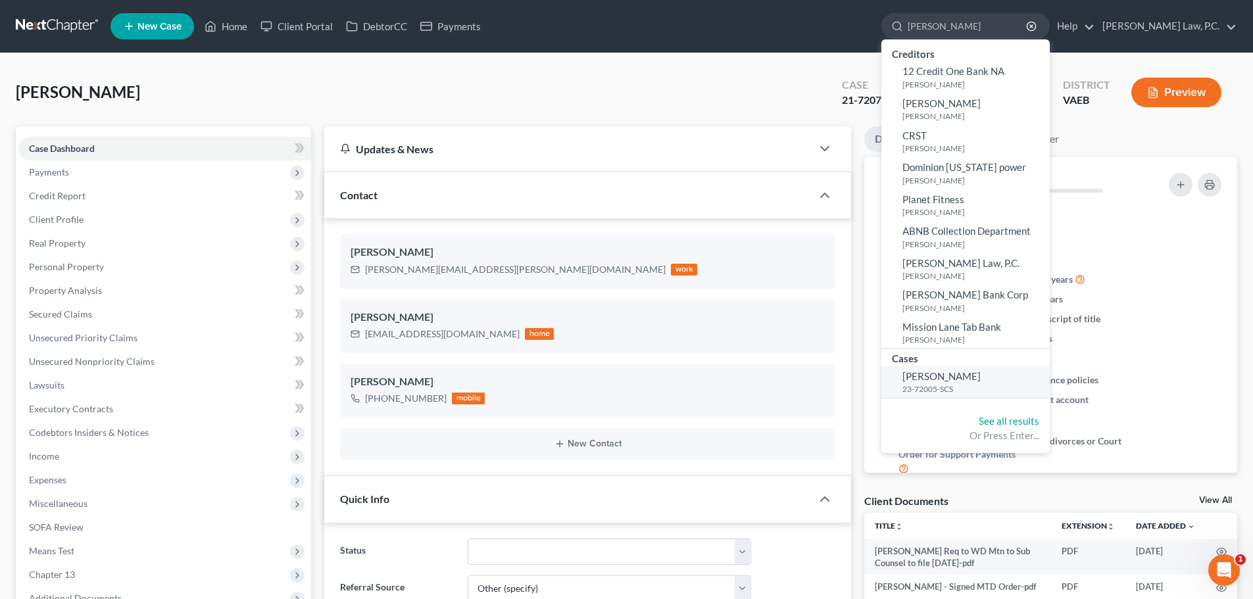
type input "[PERSON_NAME]"
click at [981, 377] on span "[PERSON_NAME]" at bounding box center [941, 376] width 78 height 12
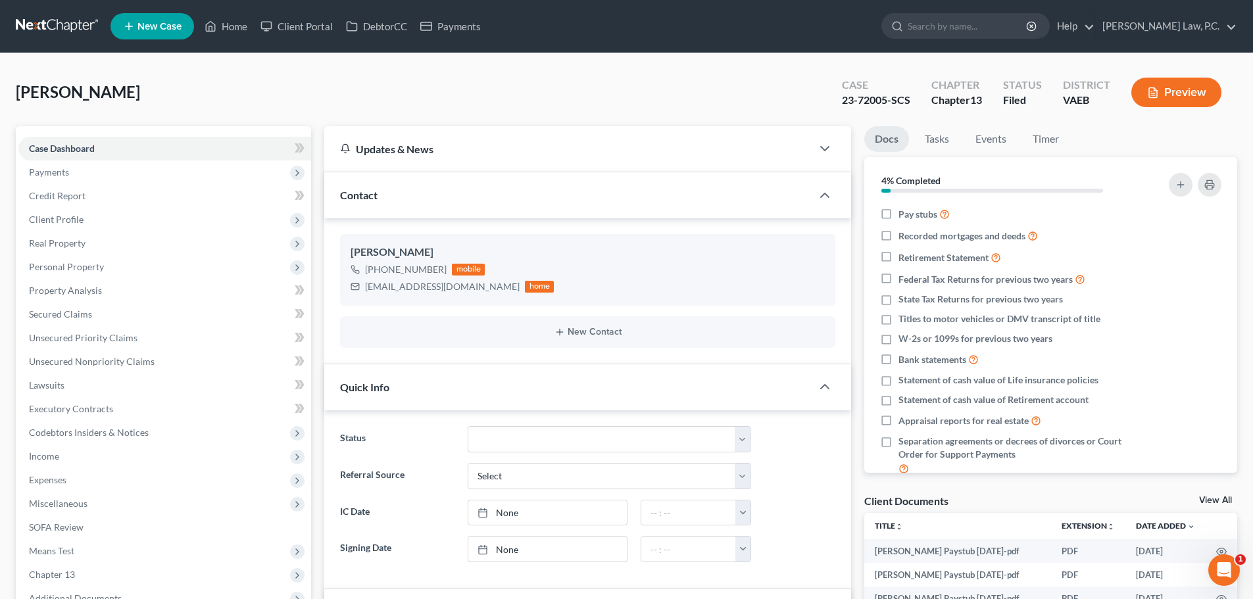
scroll to position [6104, 0]
click at [151, 120] on div "[PERSON_NAME] Upgraded Case 23-72005-SCS Chapter Chapter 13 Status Filed Distri…" at bounding box center [627, 97] width 1222 height 57
click at [999, 32] on input "search" at bounding box center [968, 26] width 120 height 24
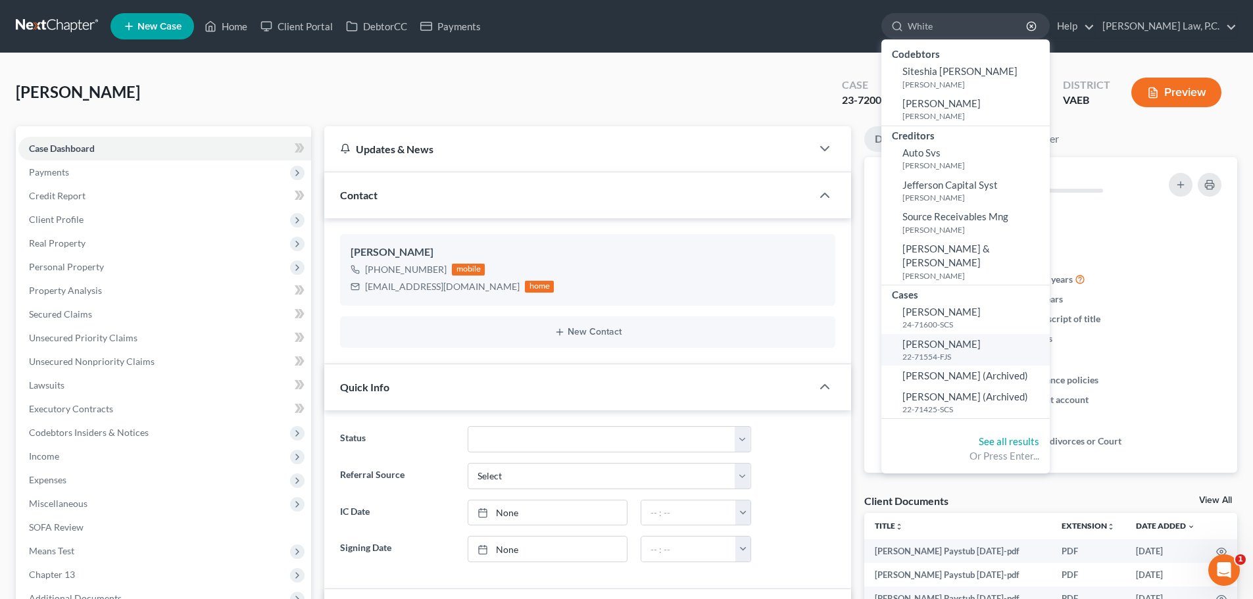
type input "White"
click at [980, 338] on span "[PERSON_NAME]" at bounding box center [941, 344] width 78 height 12
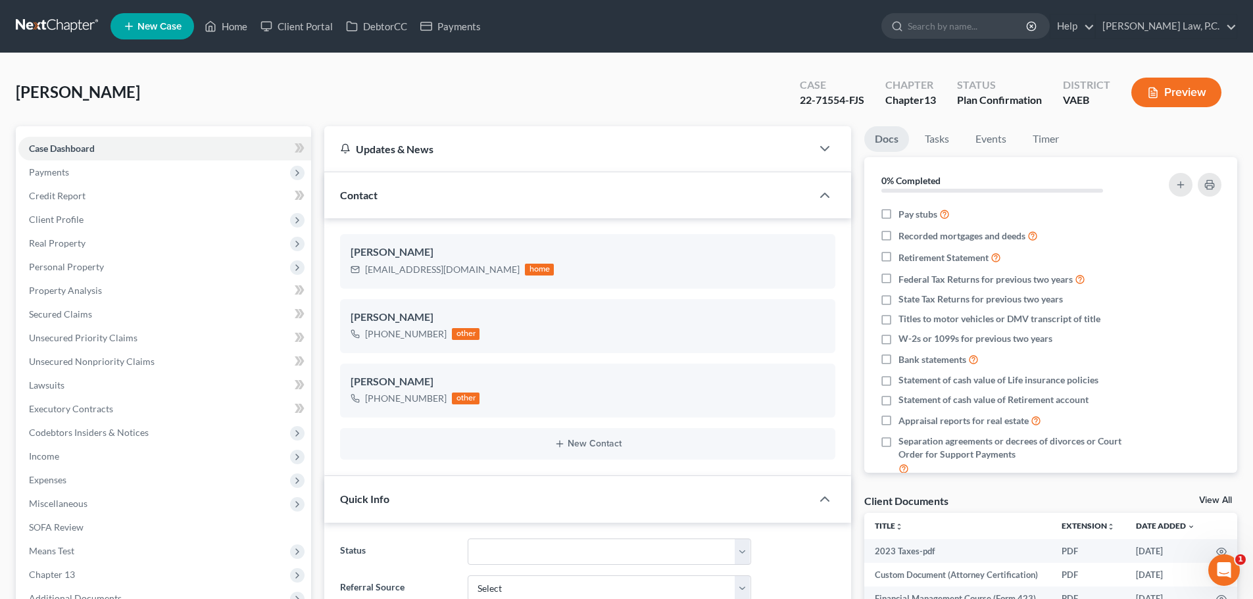
scroll to position [3615, 0]
click at [49, 216] on span "Client Profile" at bounding box center [56, 219] width 55 height 11
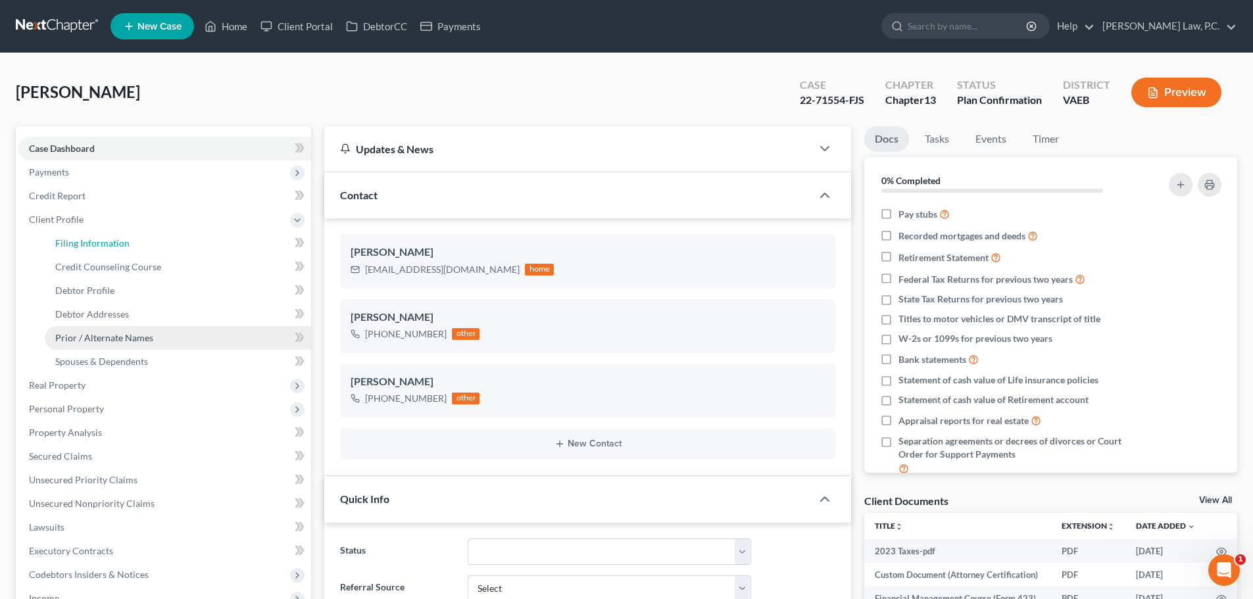
drag, startPoint x: 69, startPoint y: 241, endPoint x: 139, endPoint y: 329, distance: 112.8
click at [70, 241] on span "Filing Information" at bounding box center [92, 242] width 74 height 11
select select "1"
select select "0"
select select "3"
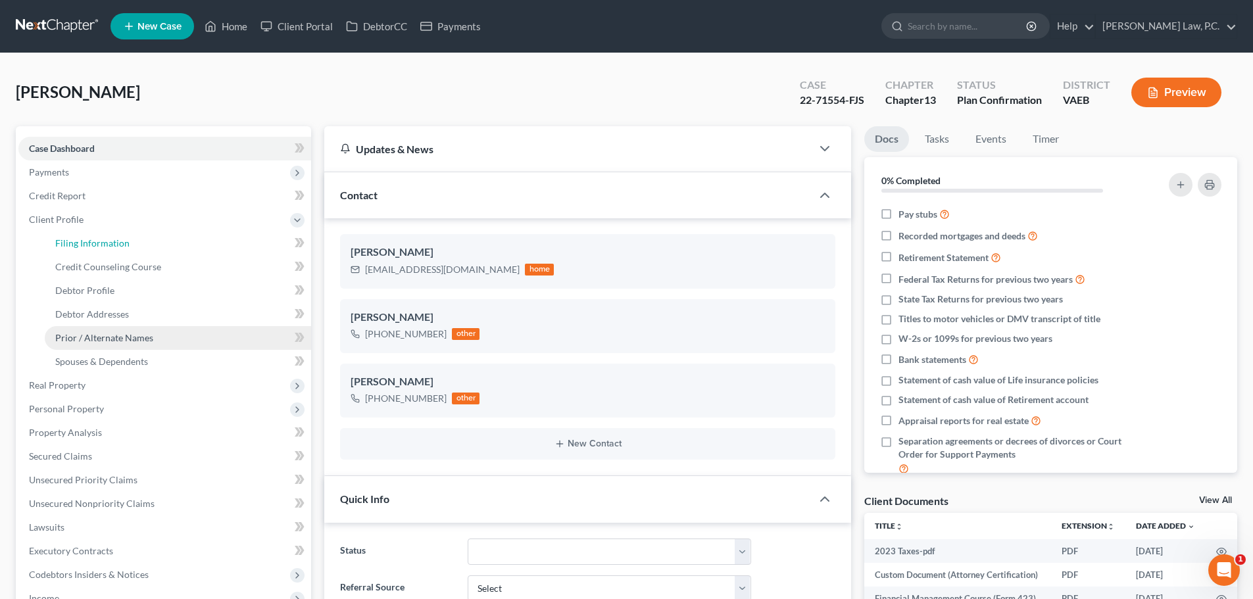
select select "83"
select select "0"
select select "48"
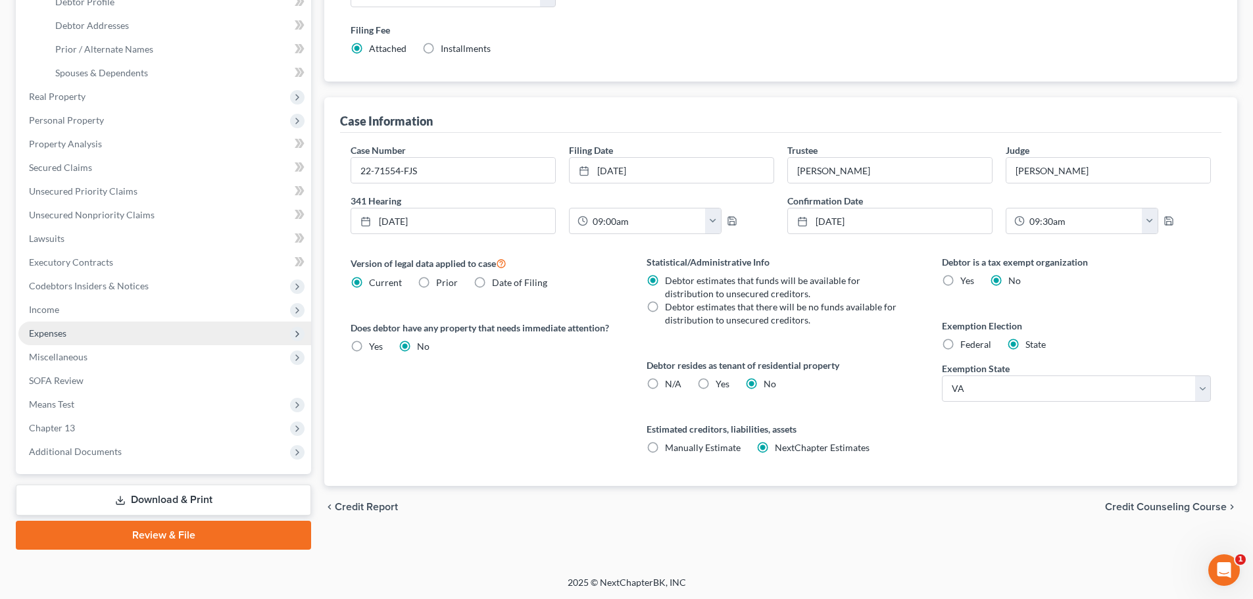
scroll to position [289, 0]
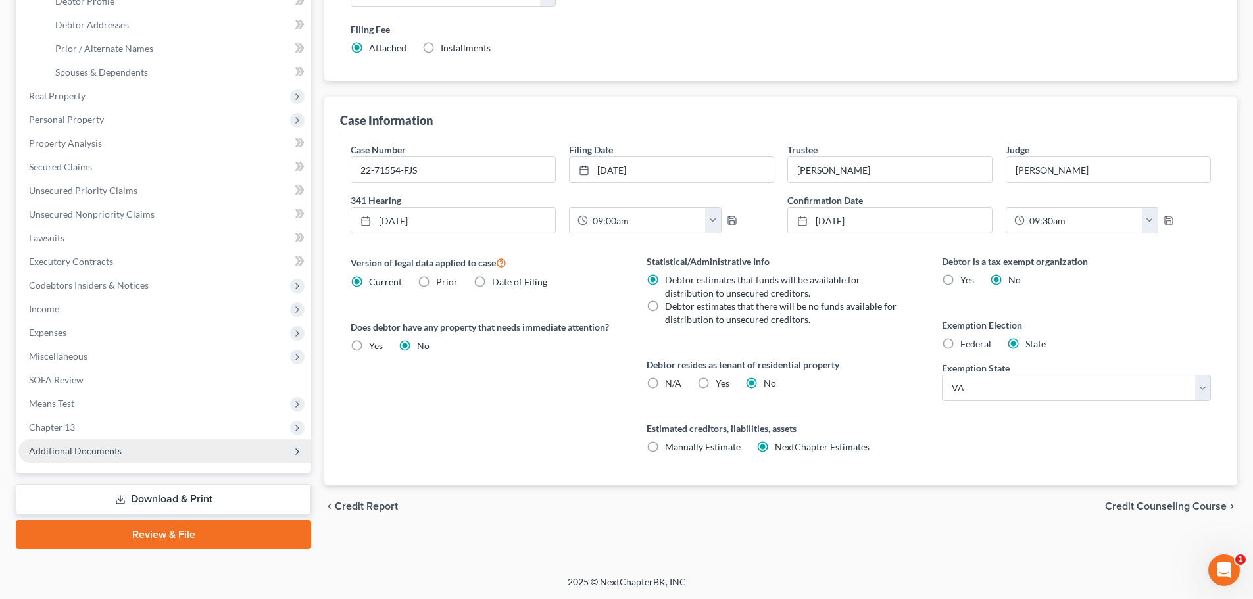
click at [49, 453] on span "Additional Documents" at bounding box center [75, 450] width 93 height 11
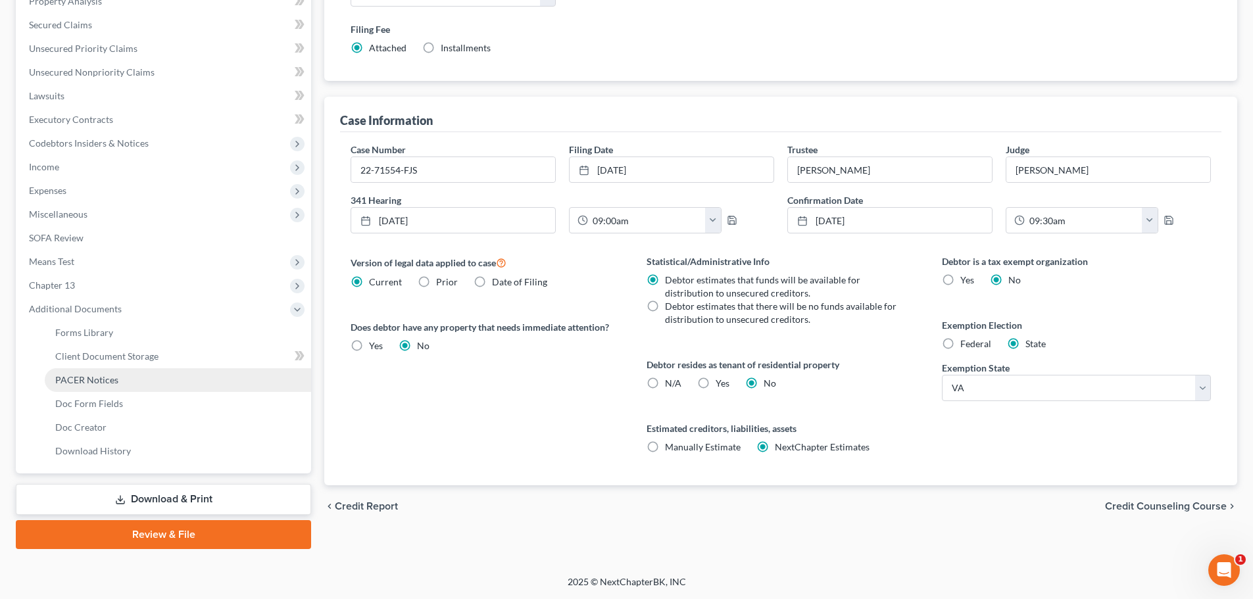
click at [86, 376] on span "PACER Notices" at bounding box center [86, 379] width 63 height 11
